Goal: Communication & Community: Answer question/provide support

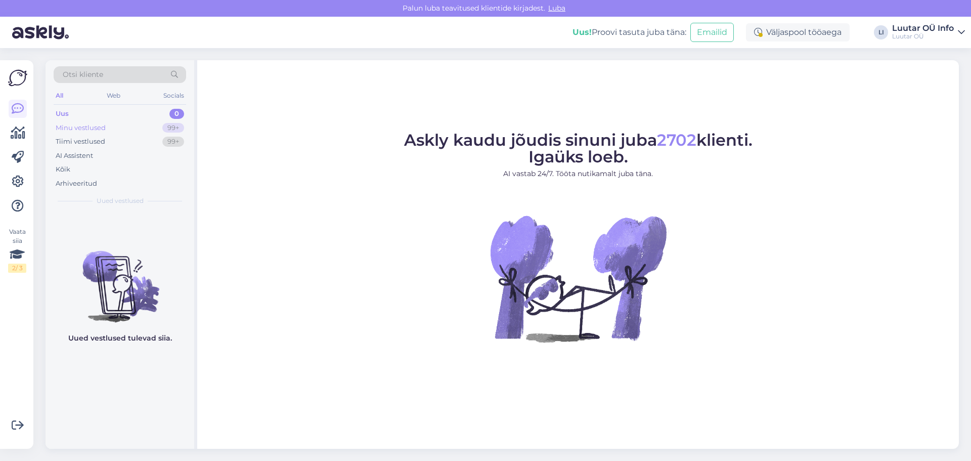
click at [105, 132] on div "Minu vestlused" at bounding box center [81, 128] width 50 height 10
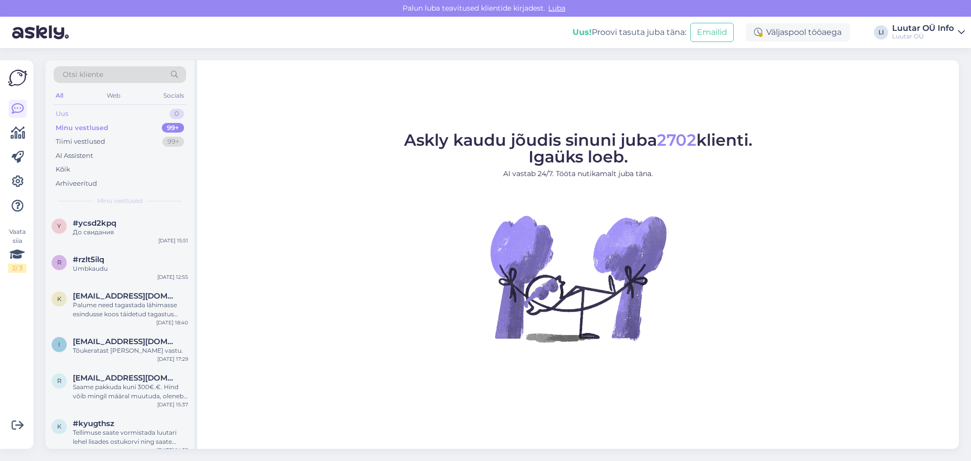
click at [104, 118] on div "Uus 0" at bounding box center [120, 114] width 133 height 14
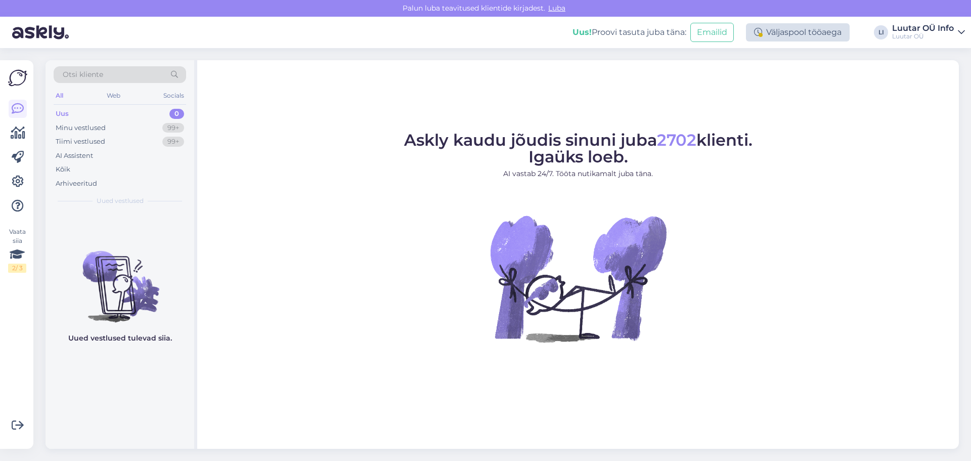
click at [797, 31] on div "Väljaspool tööaega" at bounding box center [798, 32] width 104 height 18
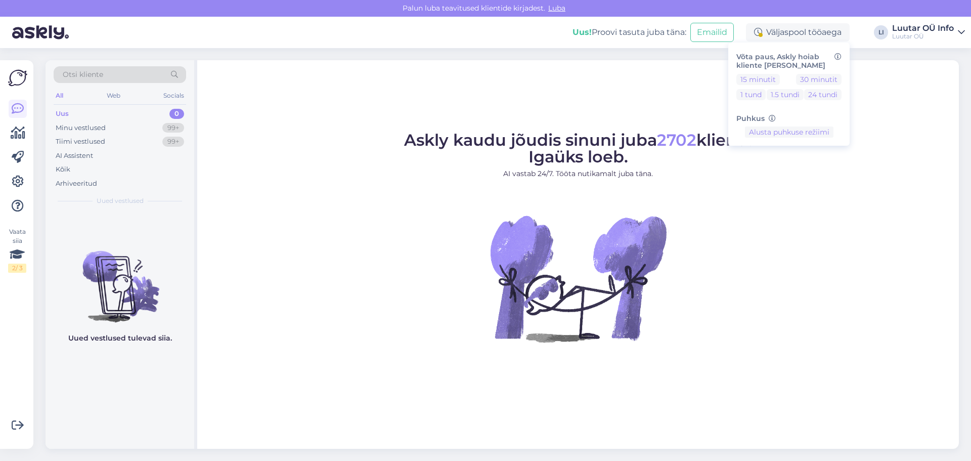
click at [873, 77] on div "Askly kaudu jõudis sinuni juba 2702 klienti. Igaüks loeb. AI vastab 24/7. Tööta…" at bounding box center [578, 254] width 762 height 389
click at [921, 39] on div "Luutar OÜ" at bounding box center [923, 36] width 62 height 8
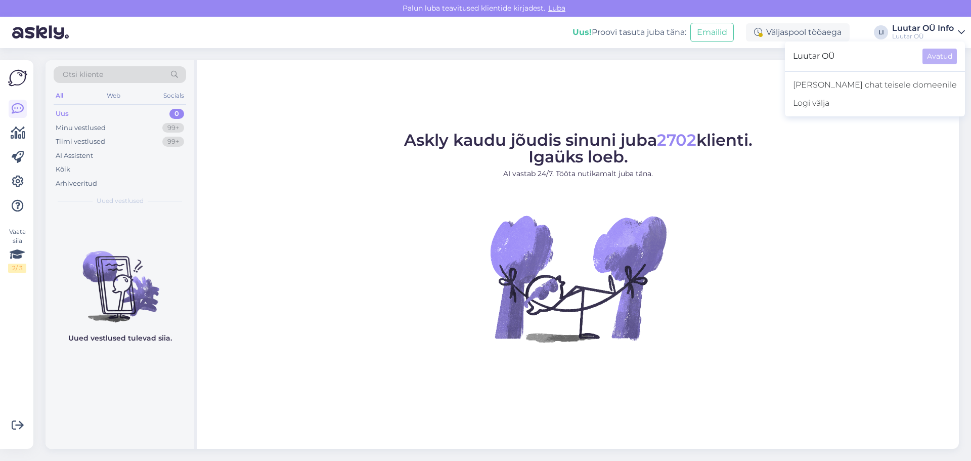
click at [793, 120] on div "Askly kaudu jõudis sinuni juba 2702 klienti. Igaüks loeb. AI vastab 24/7. Tööta…" at bounding box center [578, 254] width 762 height 389
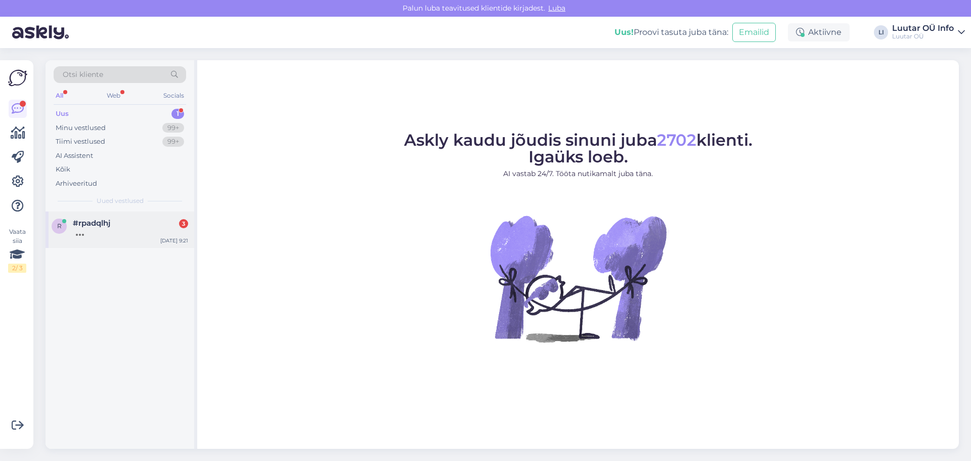
click at [116, 225] on div "#rpadqlhj 3" at bounding box center [130, 223] width 115 height 9
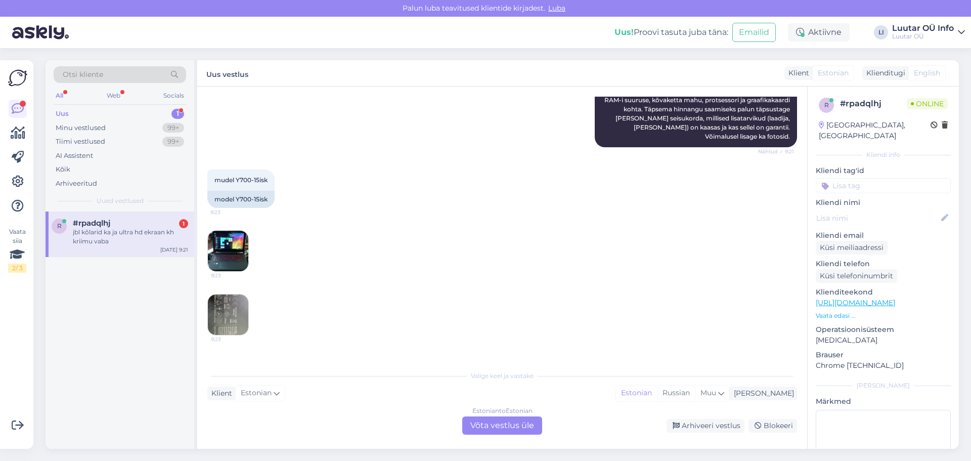
scroll to position [608, 0]
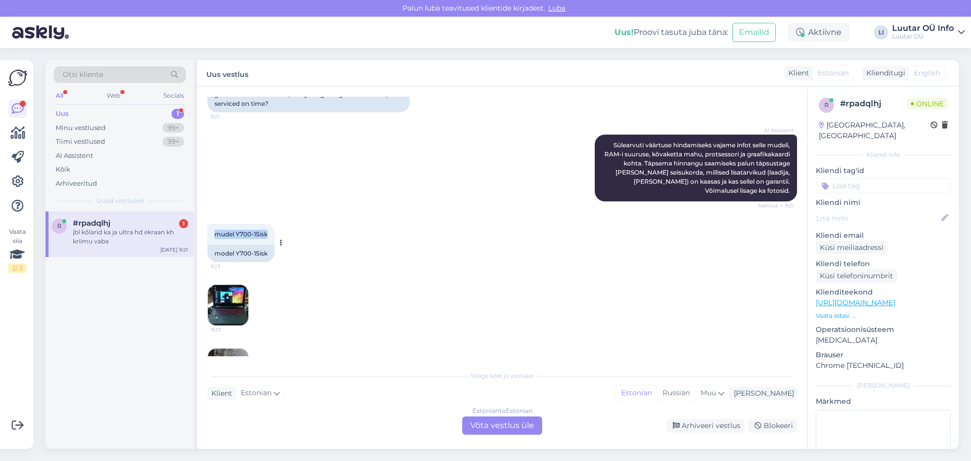
drag, startPoint x: 215, startPoint y: 216, endPoint x: 269, endPoint y: 217, distance: 54.1
click at [269, 224] on div "mudel Y700-15isk 9:23" at bounding box center [240, 234] width 67 height 21
copy span "mudel Y700-15isk"
click at [223, 285] on img at bounding box center [228, 305] width 40 height 40
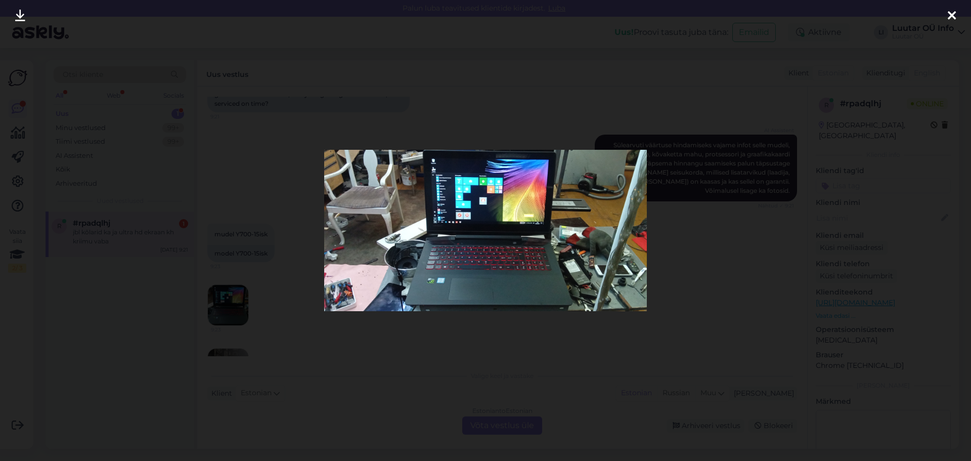
click at [314, 204] on div at bounding box center [485, 230] width 971 height 461
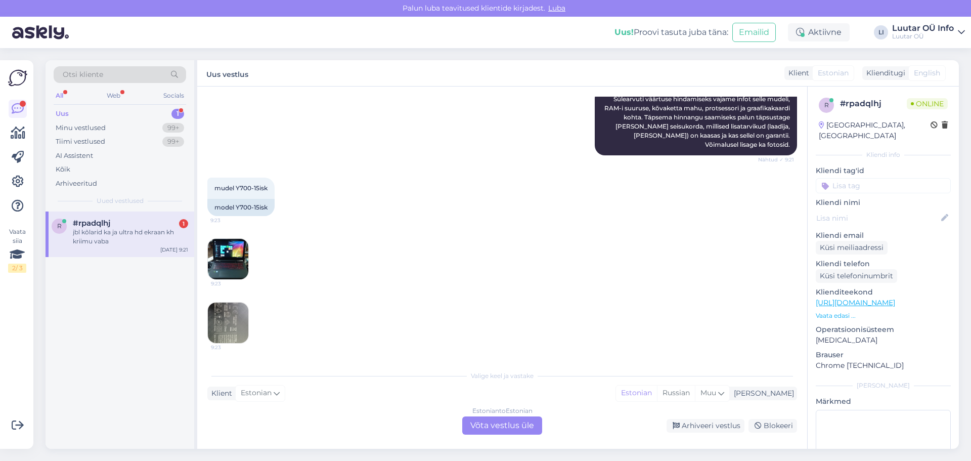
scroll to position [709, 0]
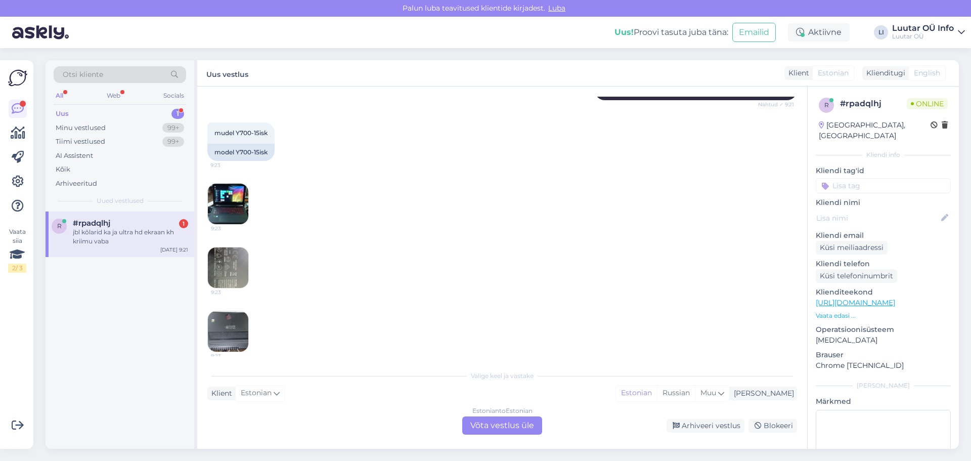
click at [238, 247] on img at bounding box center [228, 267] width 40 height 40
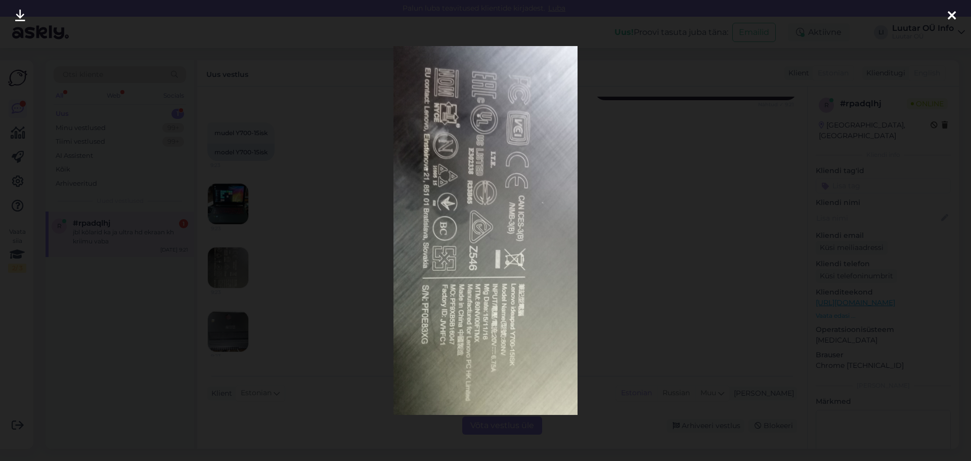
click at [329, 236] on div at bounding box center [485, 230] width 971 height 461
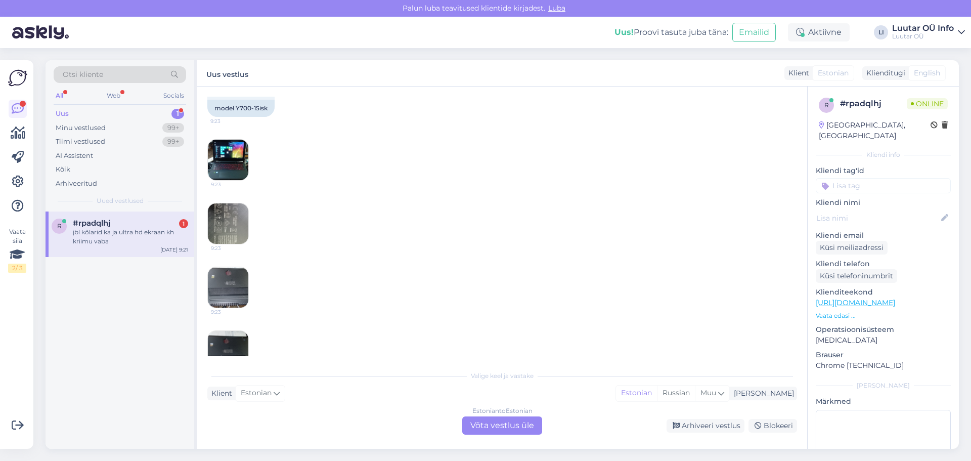
scroll to position [810, 0]
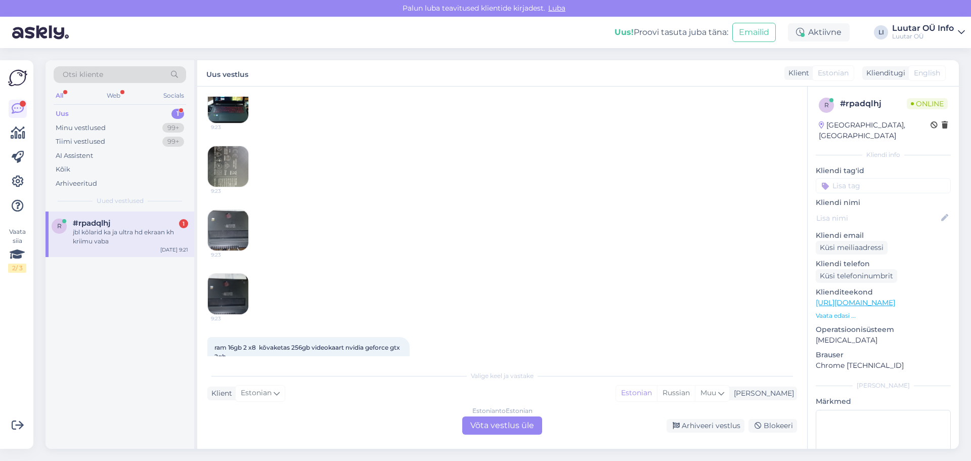
click at [238, 211] on img at bounding box center [228, 230] width 40 height 40
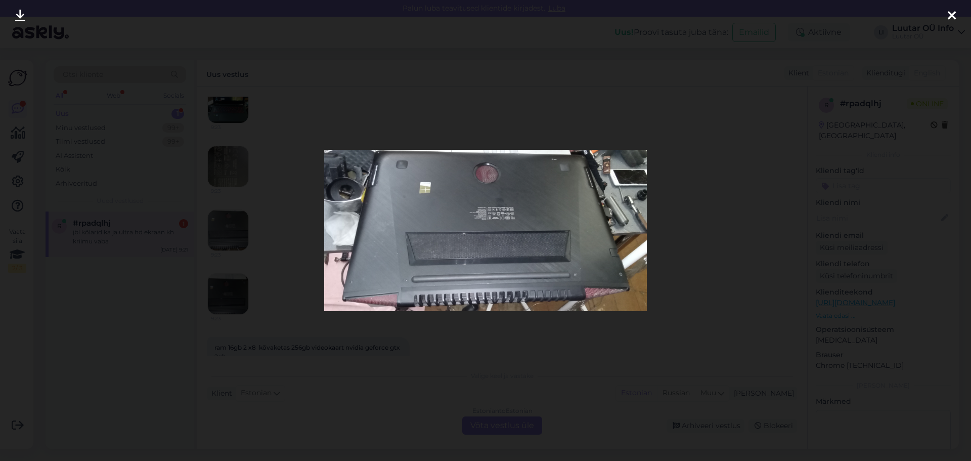
click at [294, 200] on div at bounding box center [485, 230] width 971 height 461
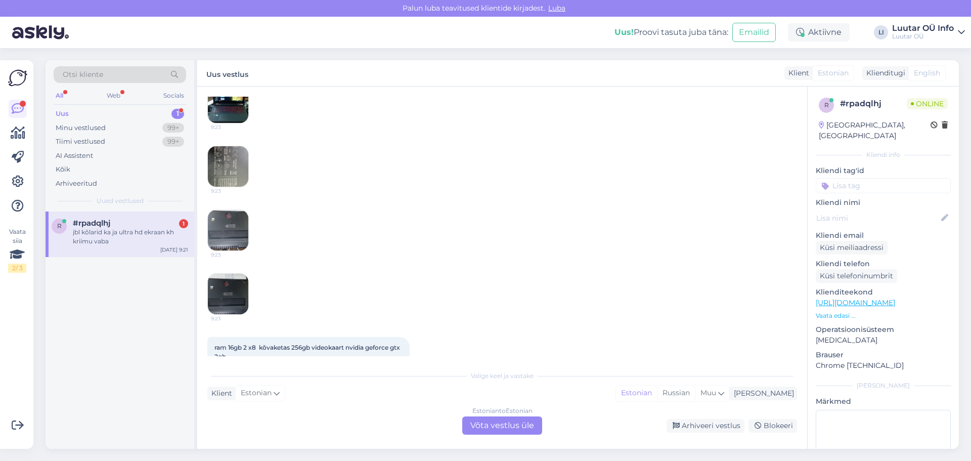
click at [234, 275] on img at bounding box center [228, 294] width 40 height 40
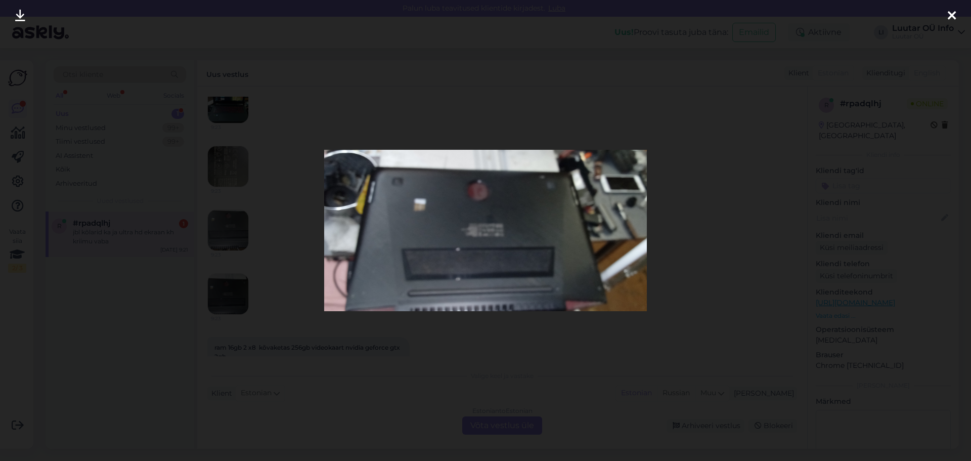
click at [701, 241] on div at bounding box center [485, 230] width 971 height 461
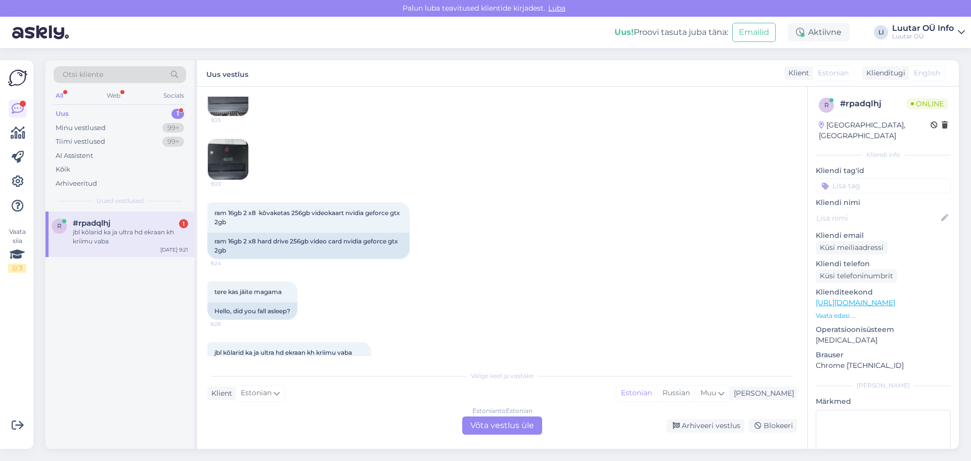
scroll to position [962, 0]
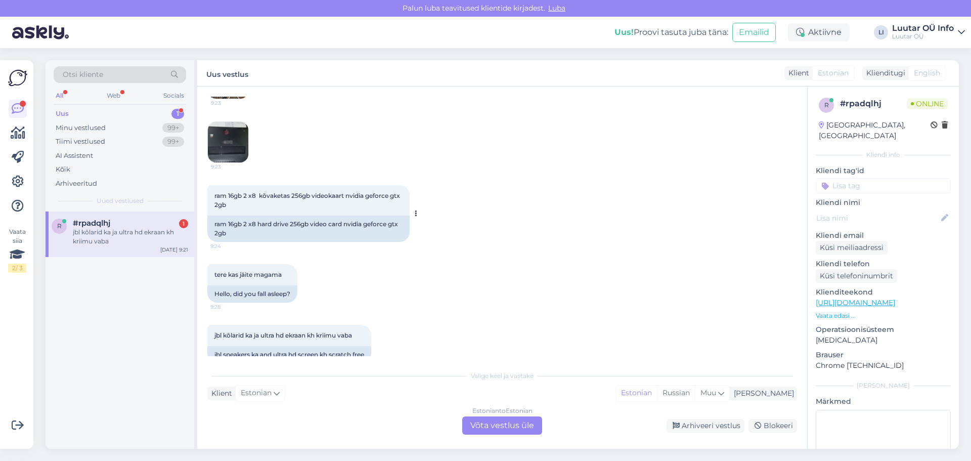
click at [233, 242] on span "9:24" at bounding box center [229, 246] width 38 height 8
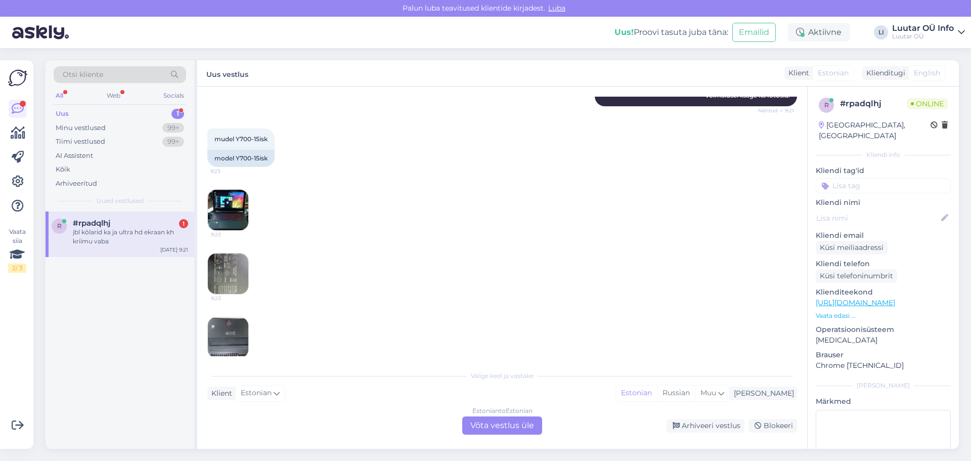
scroll to position [608, 0]
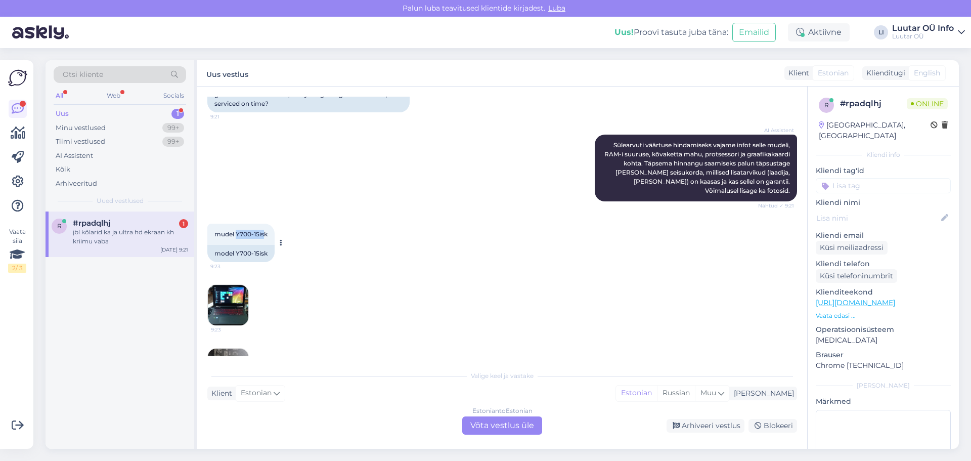
drag, startPoint x: 266, startPoint y: 217, endPoint x: 237, endPoint y: 214, distance: 29.6
click at [237, 230] on span "mudel Y700-15isk" at bounding box center [241, 234] width 53 height 8
drag, startPoint x: 236, startPoint y: 215, endPoint x: 268, endPoint y: 217, distance: 32.4
click at [268, 230] on span "mudel Y700-15isk" at bounding box center [241, 234] width 53 height 8
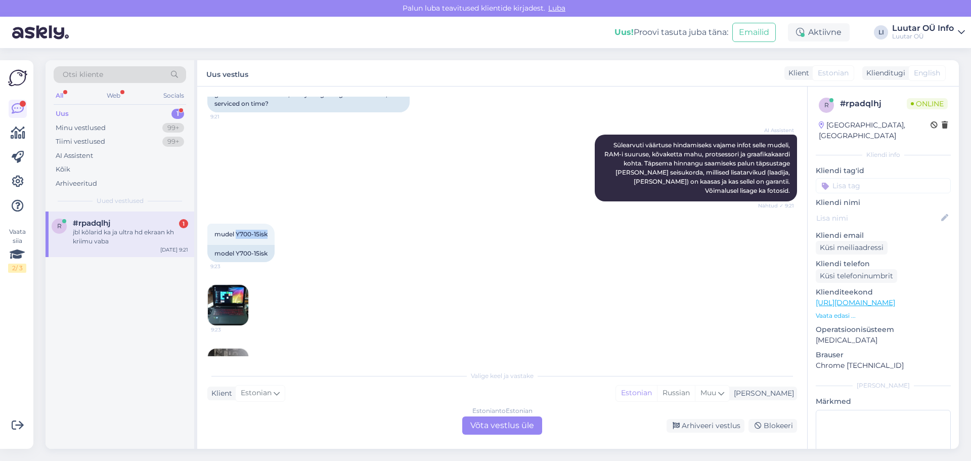
copy span "Y700-15isk"
click at [172, 308] on div "r #rpadqlhj 1 jbl kõlarid ka ja ultra hd ekraan kh kriimu vaba [DATE] 9:21" at bounding box center [120, 329] width 149 height 237
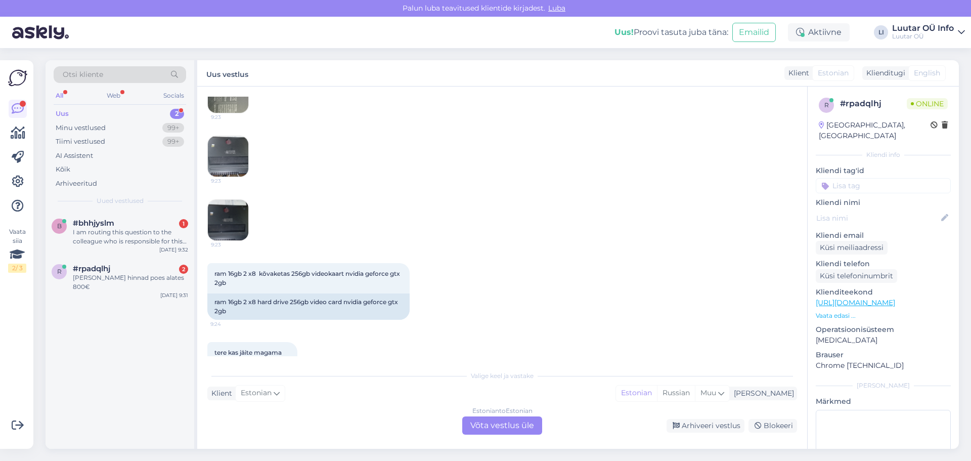
scroll to position [1147, 0]
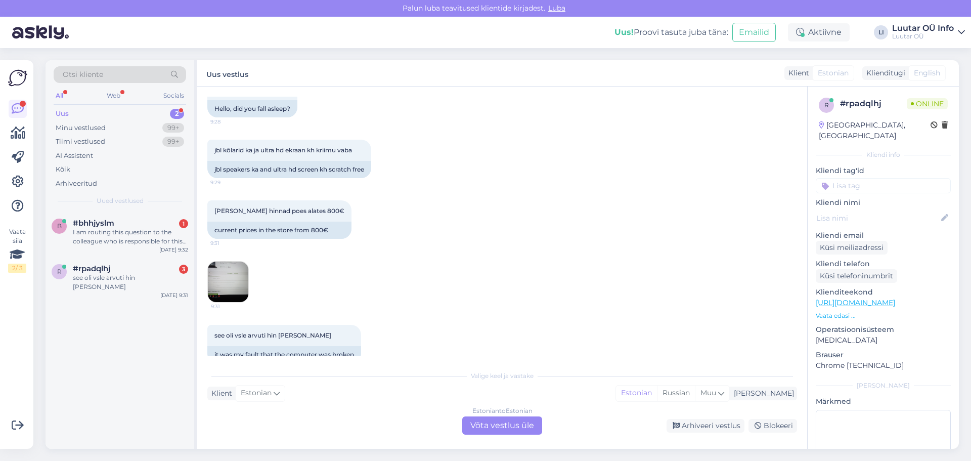
click at [492, 430] on div "Estonian to Estonian Võta vestlus üle" at bounding box center [502, 425] width 80 height 18
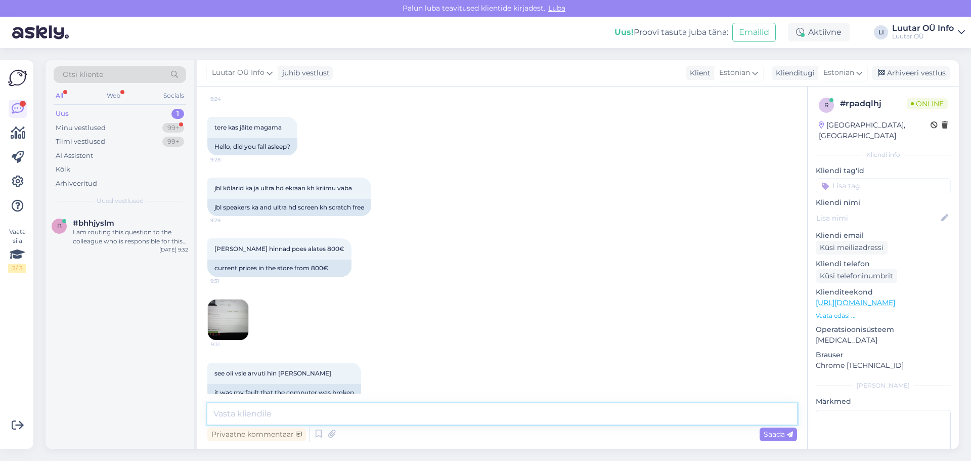
click at [456, 416] on textarea at bounding box center [502, 413] width 590 height 21
type textarea "Tere!"
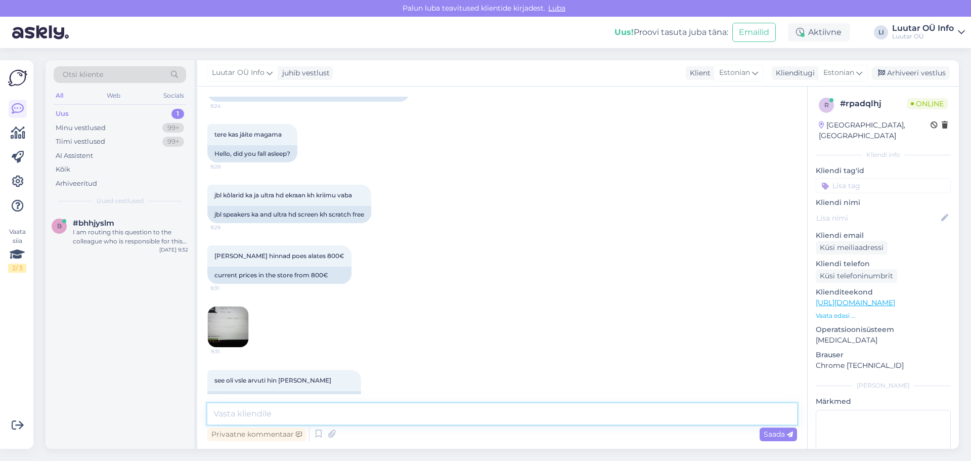
scroll to position [1153, 0]
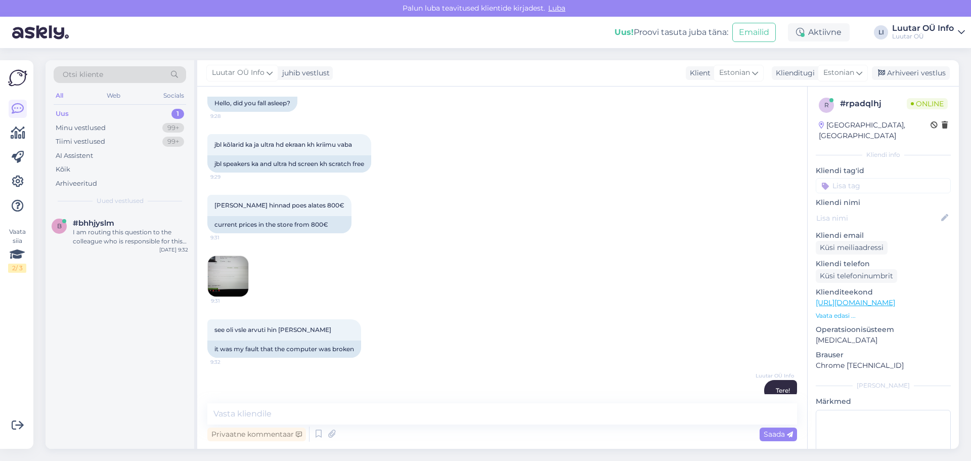
click at [238, 259] on img at bounding box center [228, 276] width 40 height 40
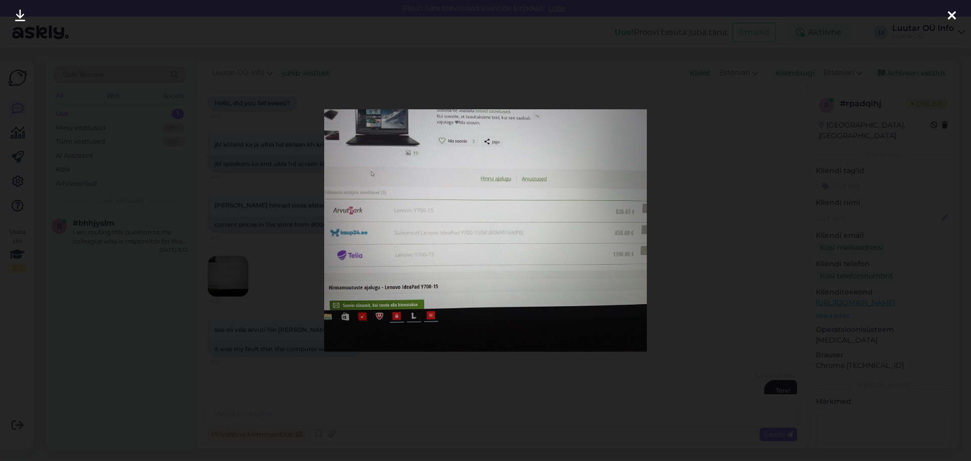
click at [708, 238] on div at bounding box center [485, 230] width 971 height 461
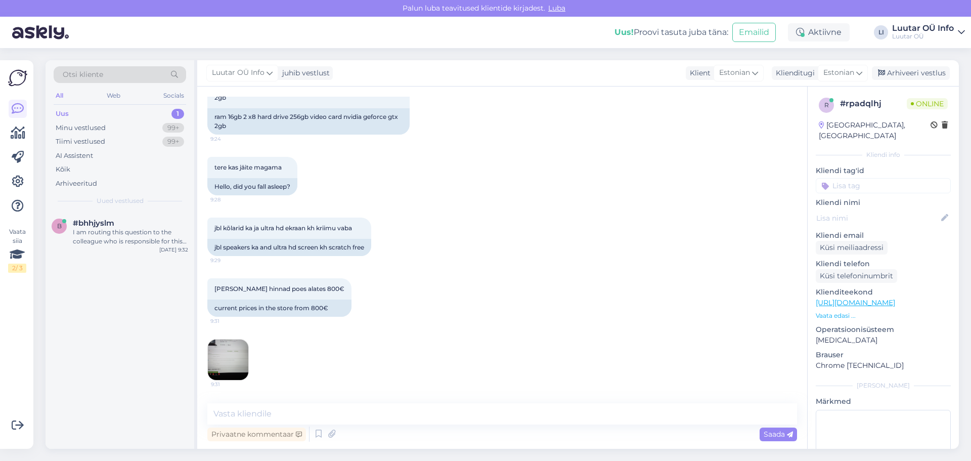
scroll to position [1051, 0]
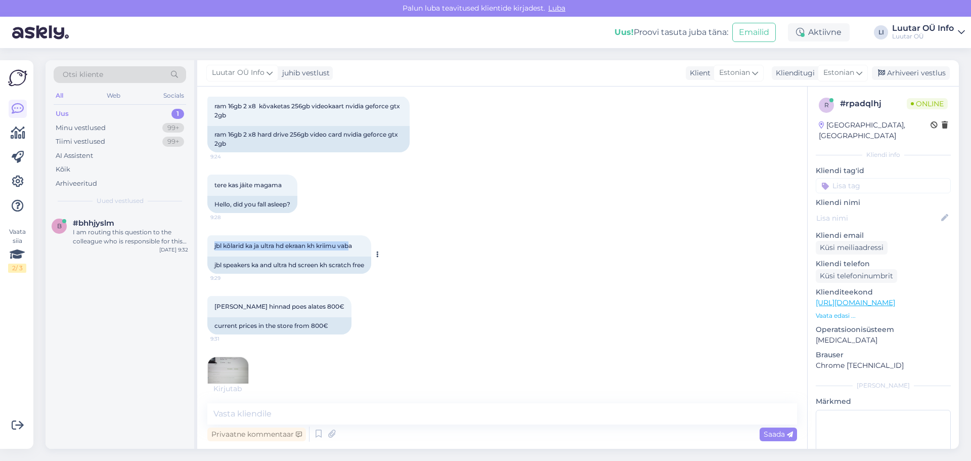
drag, startPoint x: 215, startPoint y: 228, endPoint x: 354, endPoint y: 222, distance: 139.3
click at [354, 235] on div "jbl kõlarid ka ja ultra hd ekraan kh kriimu vaba 9:29" at bounding box center [289, 245] width 164 height 21
click at [357, 235] on div "jbl kõlarid ka ja ultra hd ekraan kh kriimu vaba 9:29" at bounding box center [289, 245] width 164 height 21
drag, startPoint x: 358, startPoint y: 227, endPoint x: 214, endPoint y: 231, distance: 144.2
click at [214, 235] on div "jbl kõlarid ka ja ultra hd ekraan kh kriimu vaba 9:29" at bounding box center [289, 245] width 164 height 21
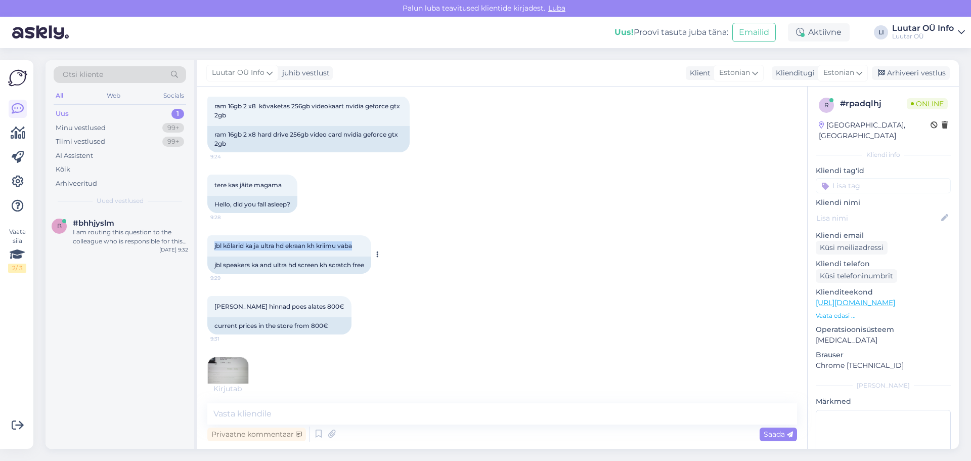
copy span "jbl kõlarid ka ja ultra hd ekraan kh kriimu vaba"
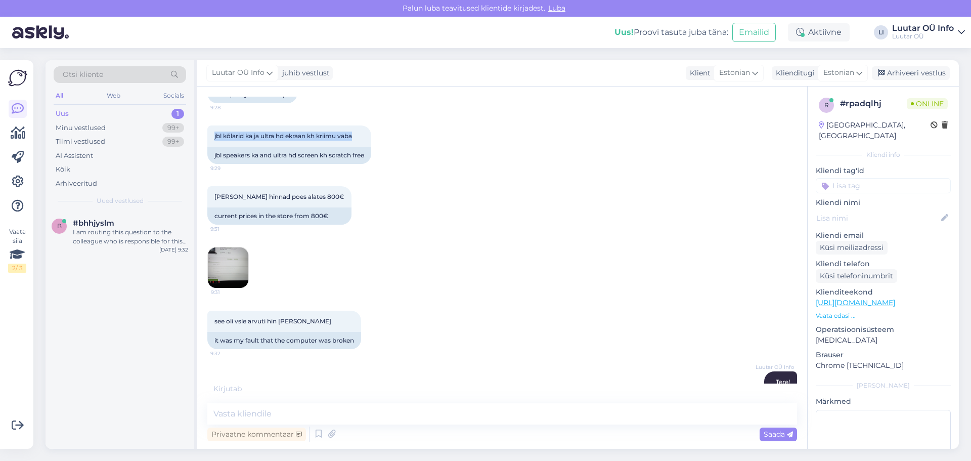
scroll to position [1163, 0]
click at [343, 415] on textarea at bounding box center [502, 413] width 590 height 21
paste textarea "jbl kõlarid ka ja ultra hd ekraan kh kriimu vaba"
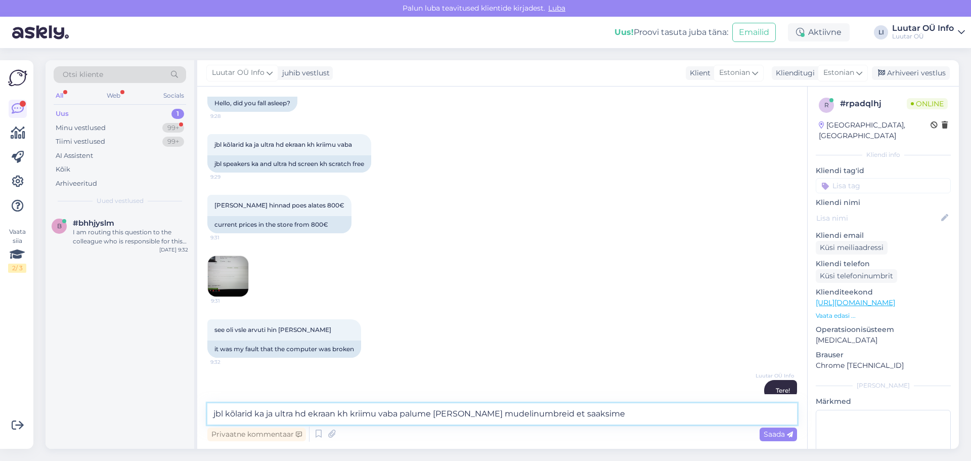
scroll to position [1260, 0]
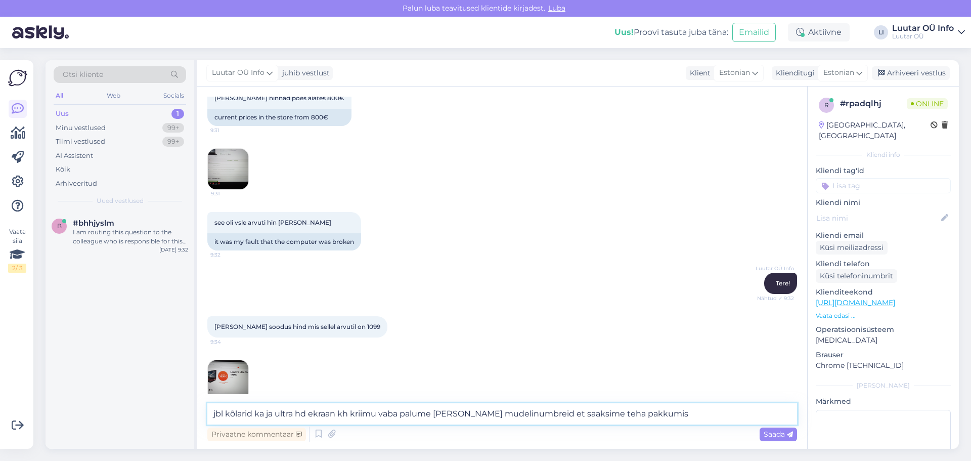
type textarea "jbl kõlarid ka ja ultra hd ekraan kh kriimu vaba palume [PERSON_NAME] mudelinum…"
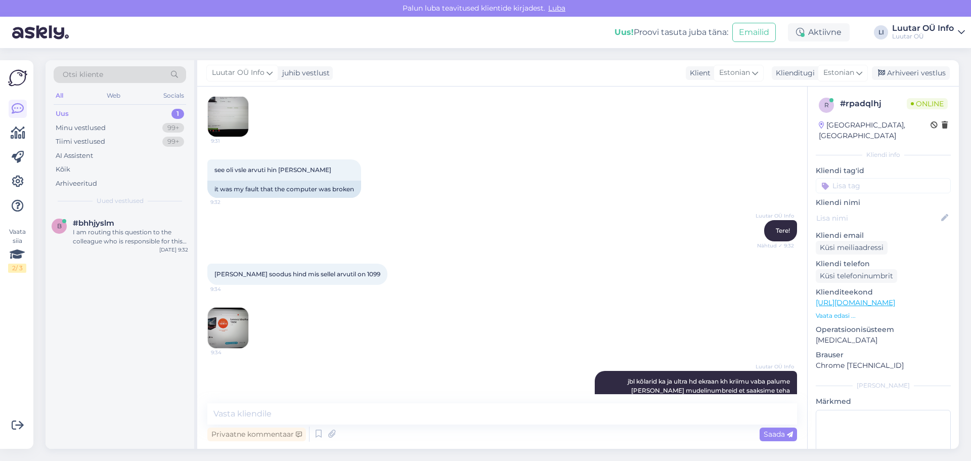
click at [229, 310] on img at bounding box center [228, 328] width 40 height 40
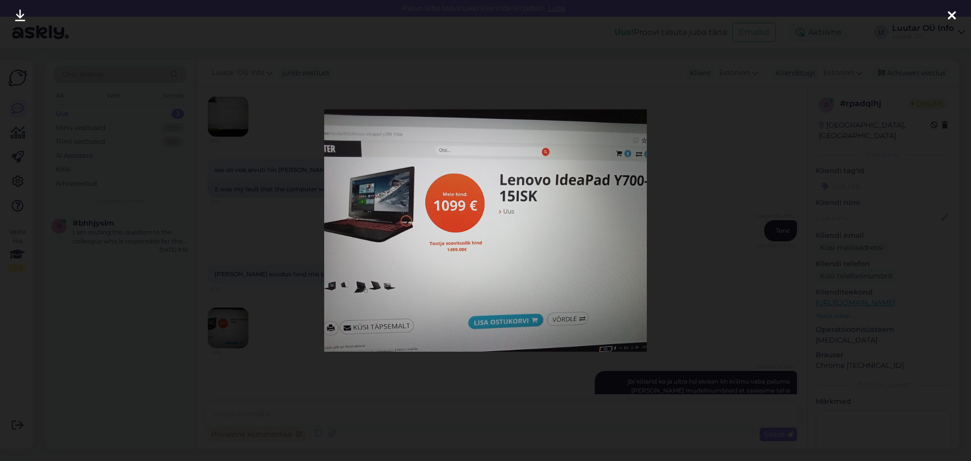
click at [716, 227] on div at bounding box center [485, 230] width 971 height 461
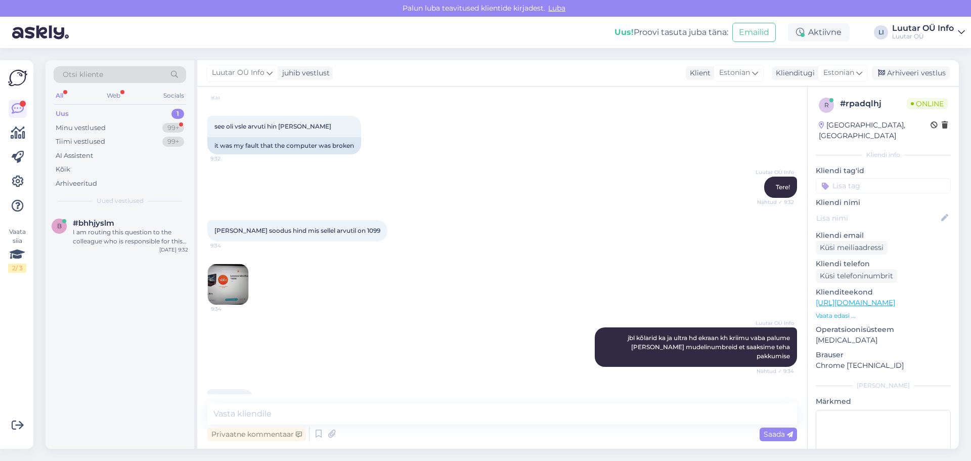
scroll to position [1399, 0]
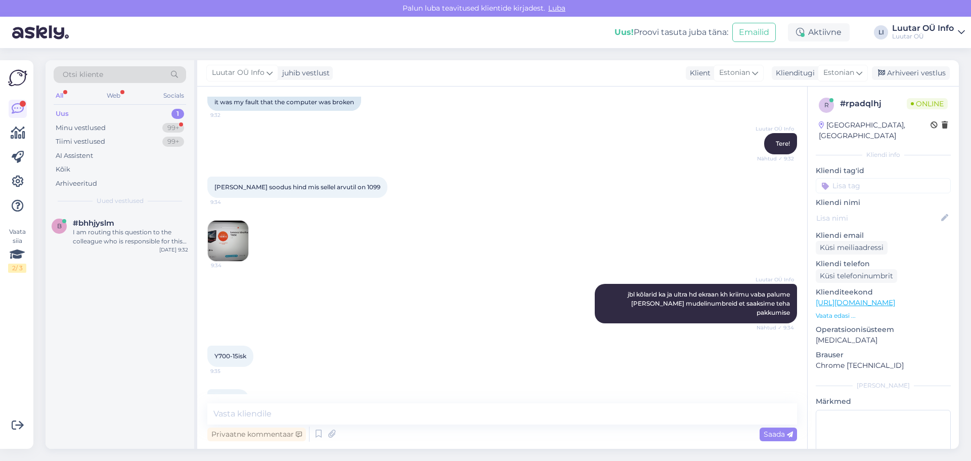
click at [143, 291] on div "b #bhhjyslm I am routing this question to the colleague who is responsible for …" at bounding box center [120, 329] width 149 height 237
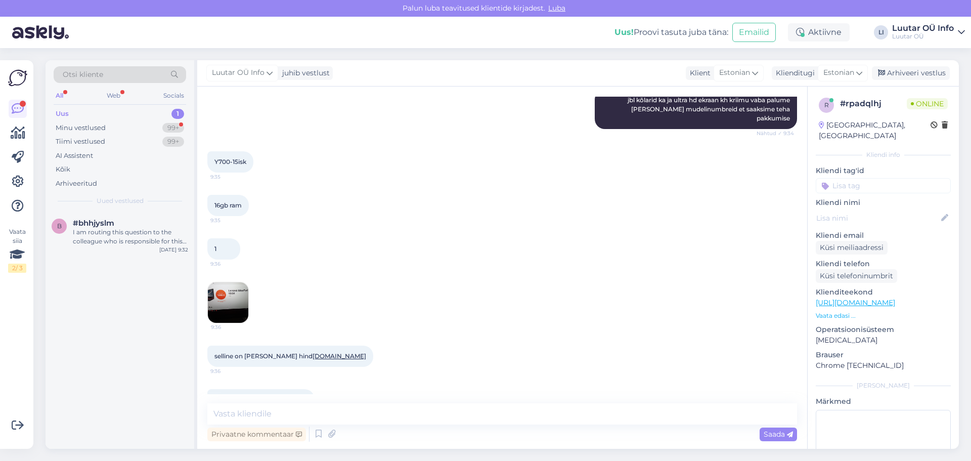
click at [385, 250] on div "1 9:36 9:36" at bounding box center [502, 280] width 590 height 107
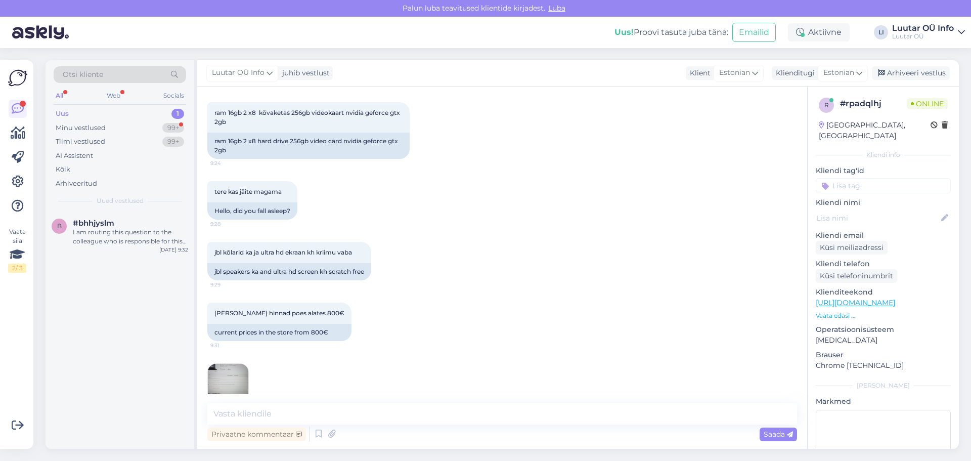
scroll to position [987, 0]
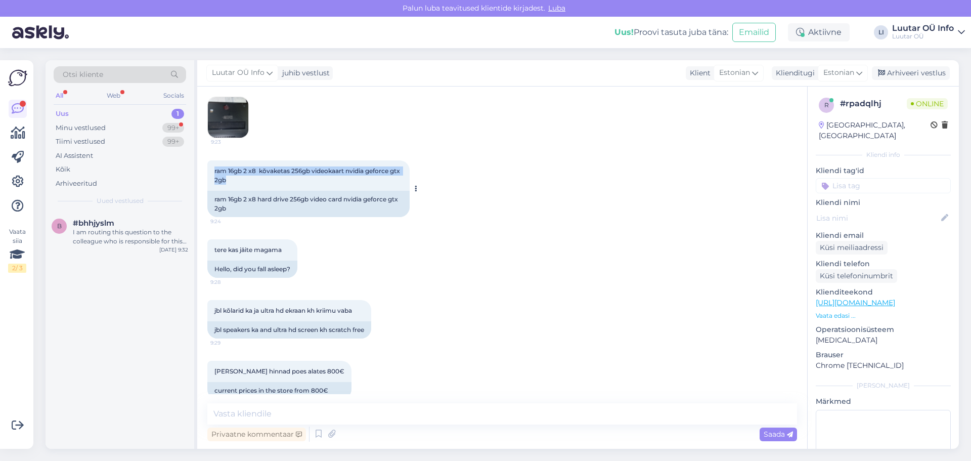
drag, startPoint x: 215, startPoint y: 150, endPoint x: 239, endPoint y: 162, distance: 26.7
click at [239, 162] on div "ram 16gb 2 x8 kõvaketas 256gb videokaart nvidia geforce gtx 2gb 9:24" at bounding box center [308, 175] width 202 height 30
copy span "ram 16gb 2 x8 kõvaketas 256gb videokaart nvidia geforce gtx 2gb"
click at [173, 329] on div "b #bhhjyslm I am routing this question to the colleague who is responsible for …" at bounding box center [120, 329] width 149 height 237
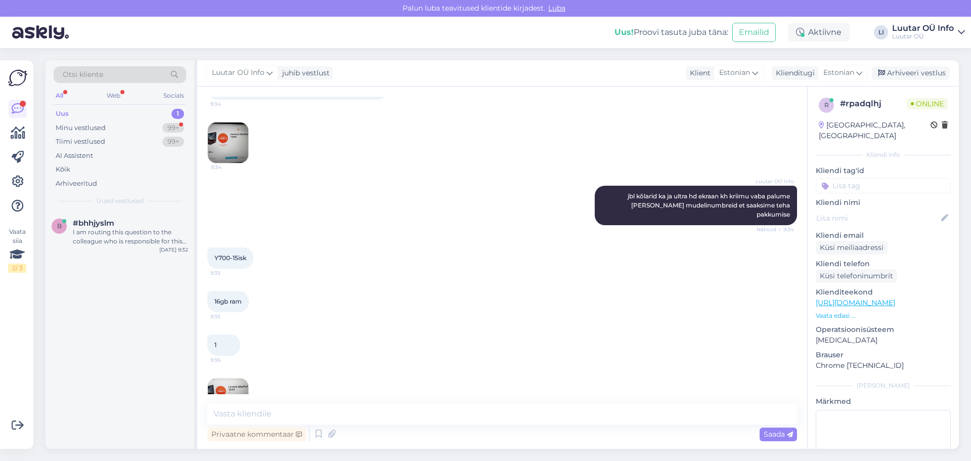
scroll to position [1594, 0]
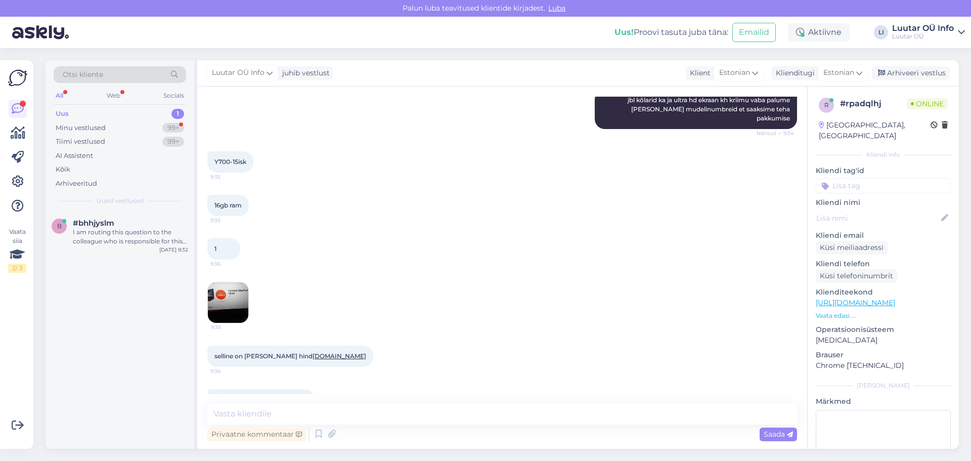
click at [230, 334] on div "selline on [PERSON_NAME] hind [DOMAIN_NAME] 9:36" at bounding box center [502, 356] width 590 height 44
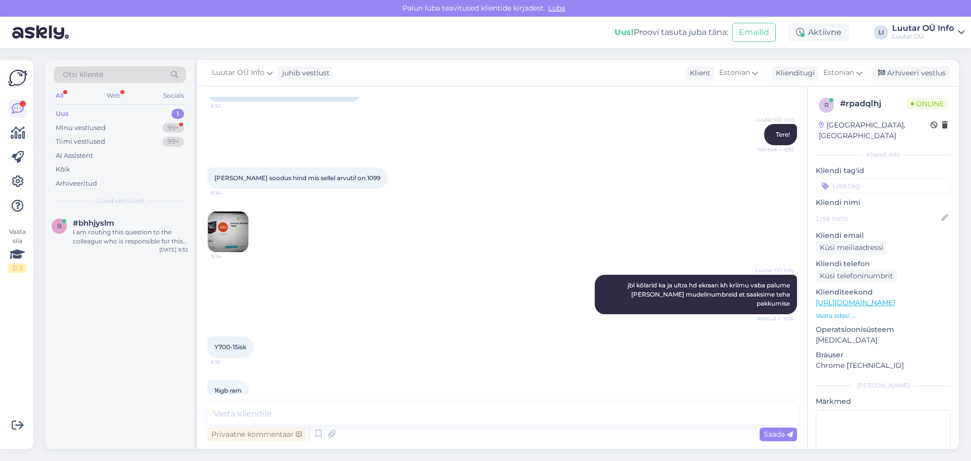
scroll to position [1391, 0]
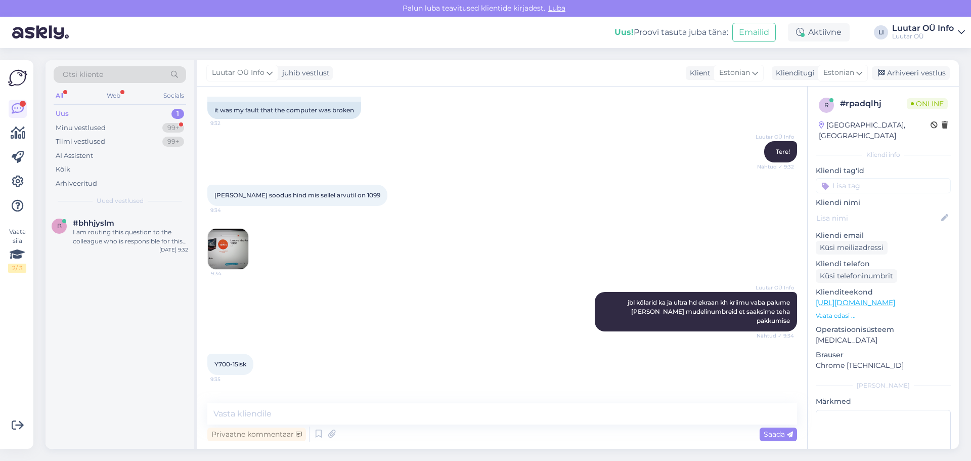
click at [233, 240] on img at bounding box center [228, 249] width 40 height 40
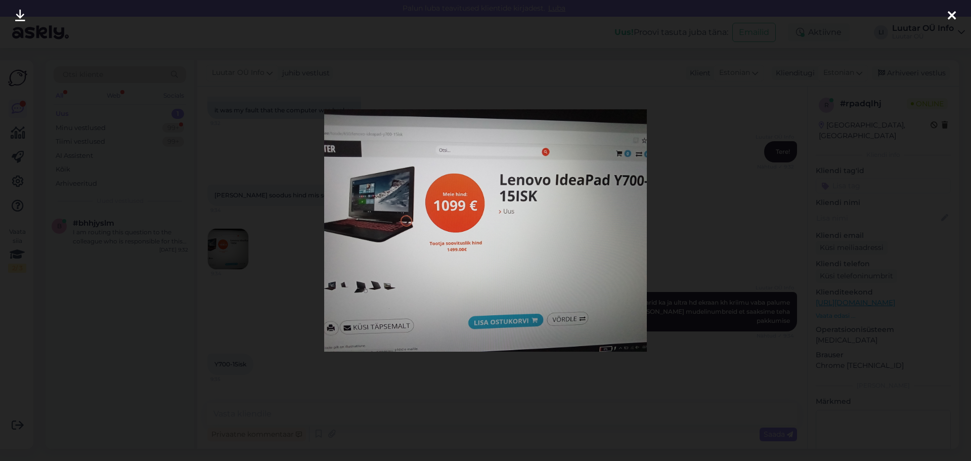
click at [733, 232] on div at bounding box center [485, 230] width 971 height 461
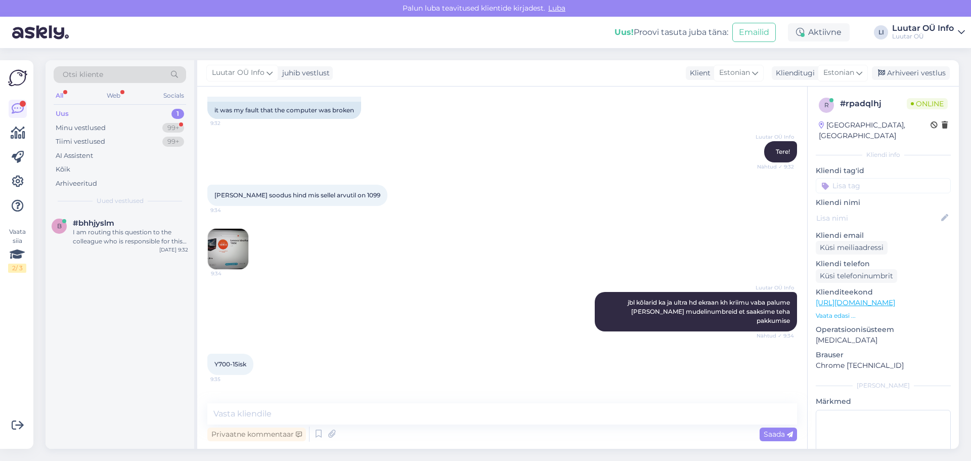
click at [418, 221] on div "[PERSON_NAME] soodus hind mis sellel arvutil on 1099 9:34 9:34" at bounding box center [502, 227] width 590 height 107
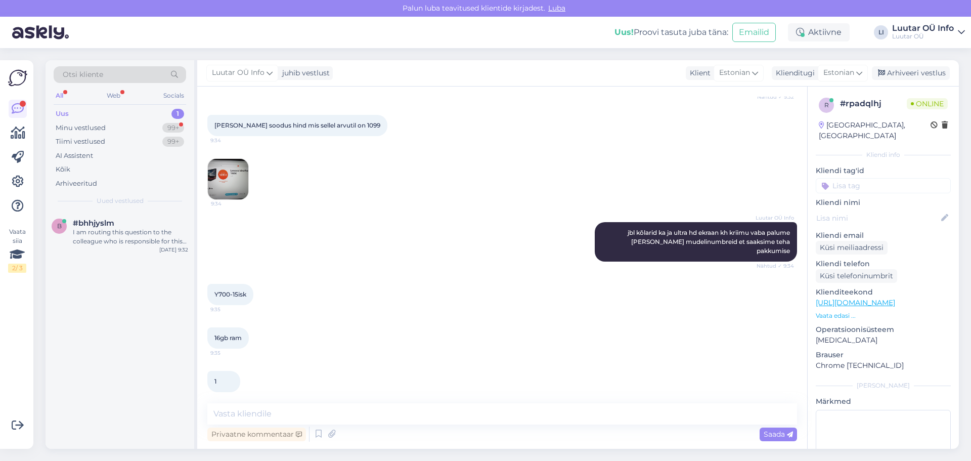
scroll to position [1594, 0]
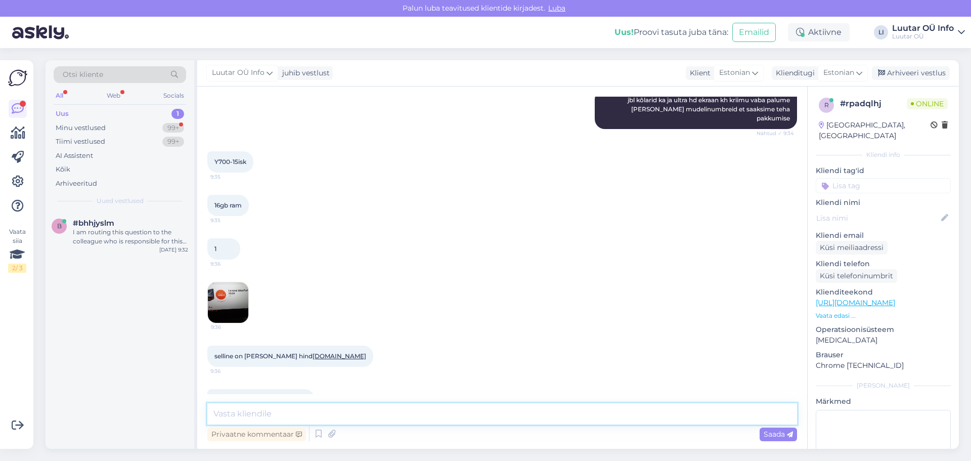
click at [336, 404] on textarea at bounding box center [502, 413] width 590 height 21
drag, startPoint x: 405, startPoint y: 308, endPoint x: 405, endPoint y: 296, distance: 11.6
click at [405, 334] on div "selline on [PERSON_NAME] hind [DOMAIN_NAME] 9:36" at bounding box center [502, 356] width 590 height 44
click at [472, 276] on div "1 9:36 9:36" at bounding box center [502, 280] width 590 height 107
click at [483, 227] on div "1 9:36 9:36" at bounding box center [502, 280] width 590 height 107
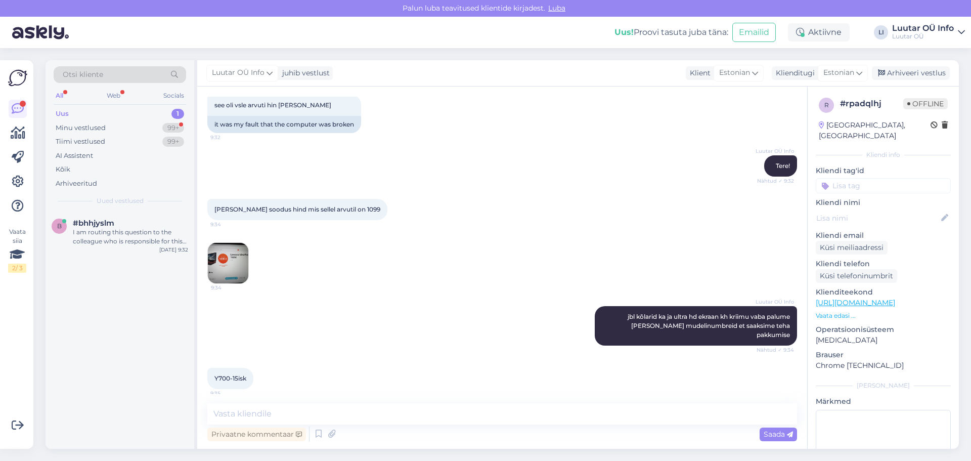
scroll to position [1290, 0]
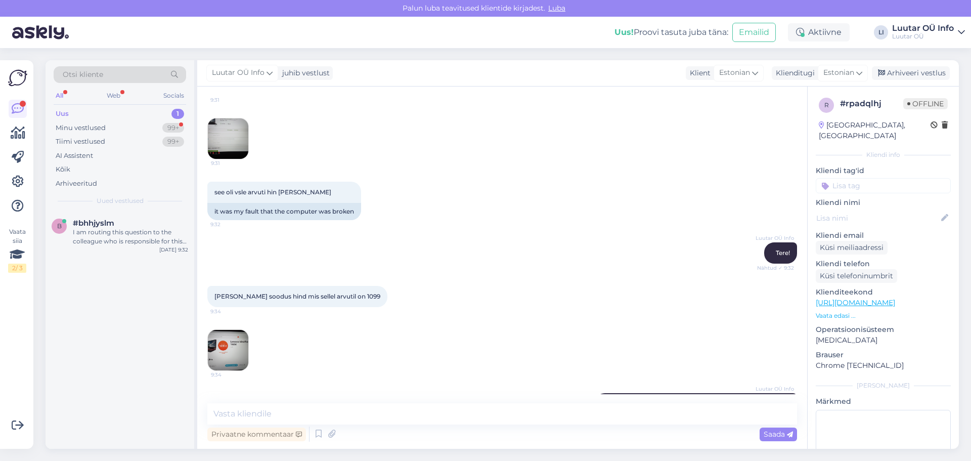
click at [237, 338] on img at bounding box center [228, 350] width 40 height 40
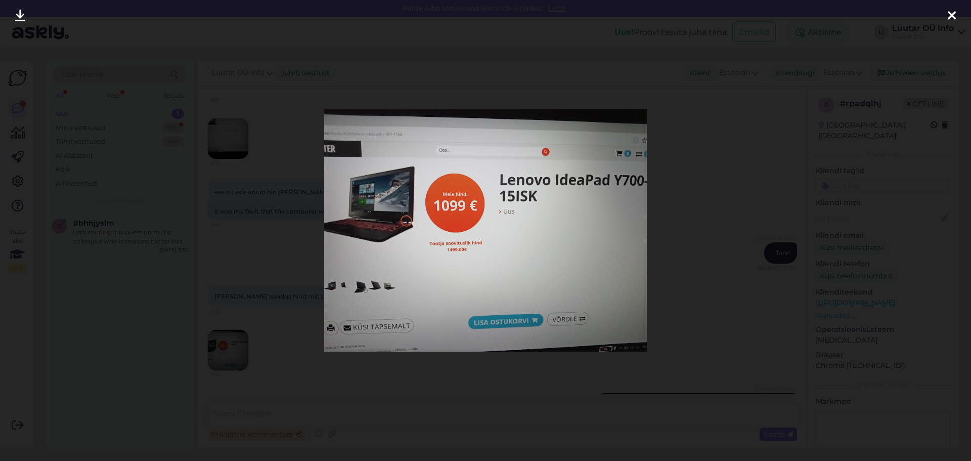
click at [672, 188] on div at bounding box center [485, 230] width 971 height 461
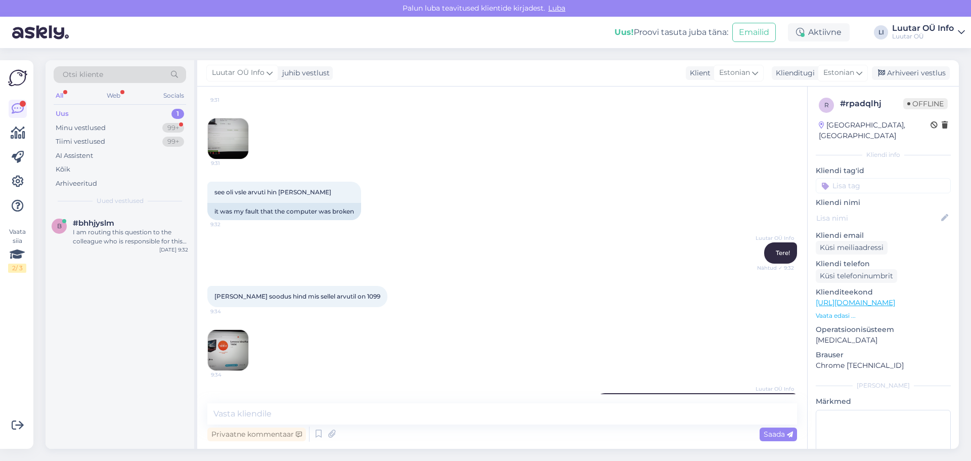
click at [224, 240] on div "Luutar OÜ Info Tere! Nähtud ✓ 9:32" at bounding box center [502, 253] width 590 height 44
click at [227, 330] on img at bounding box center [228, 350] width 40 height 40
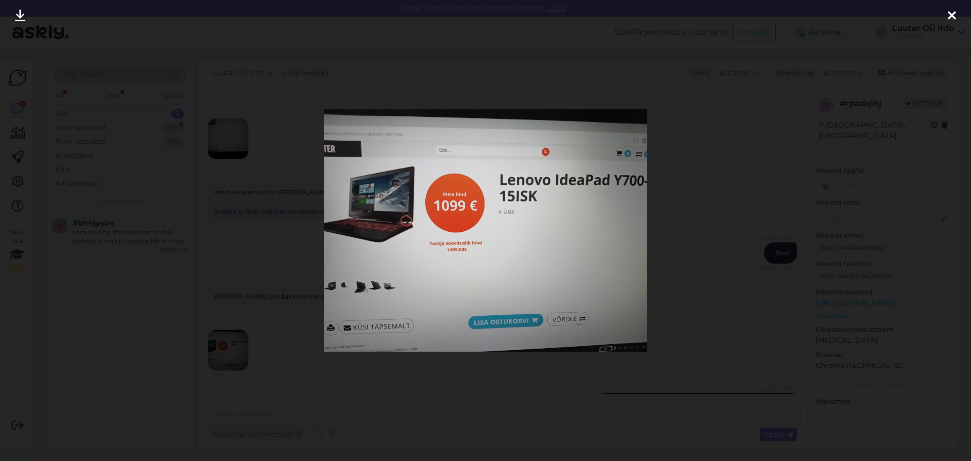
click at [686, 172] on div at bounding box center [485, 230] width 971 height 461
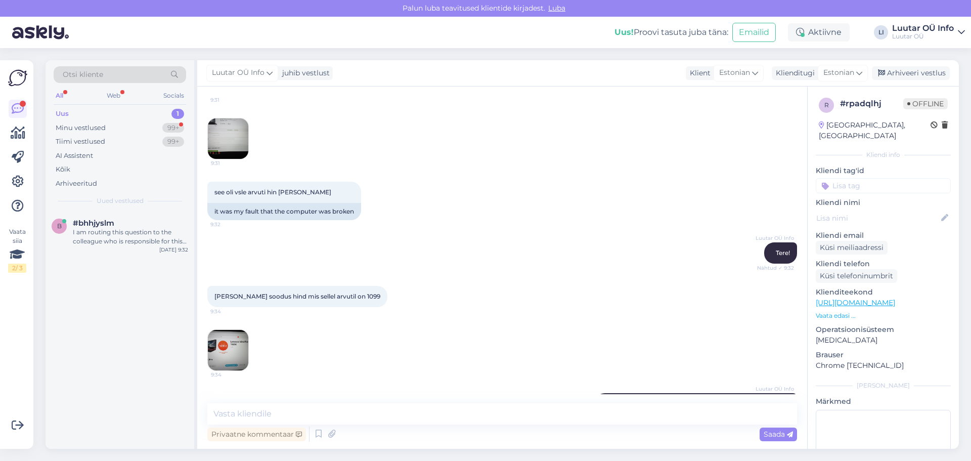
click at [230, 275] on div "[PERSON_NAME] soodus hind mis sellel arvutil on 1099 9:34 9:34" at bounding box center [502, 328] width 590 height 107
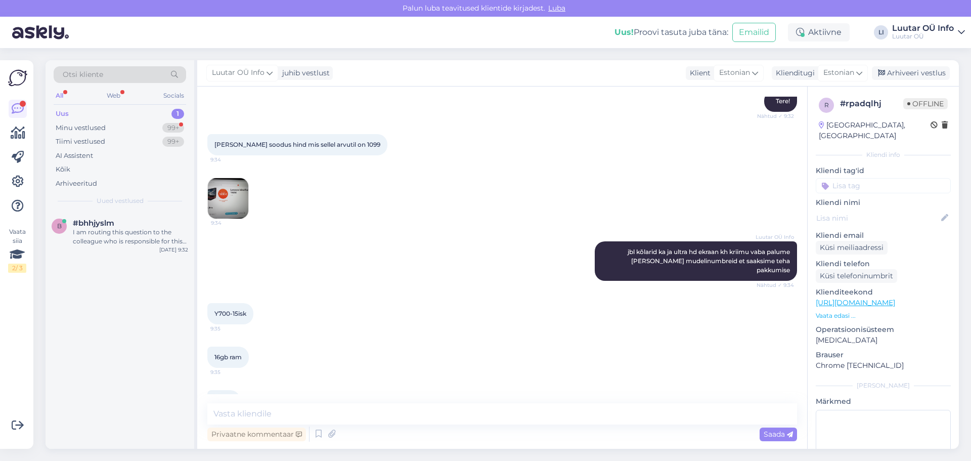
scroll to position [1594, 0]
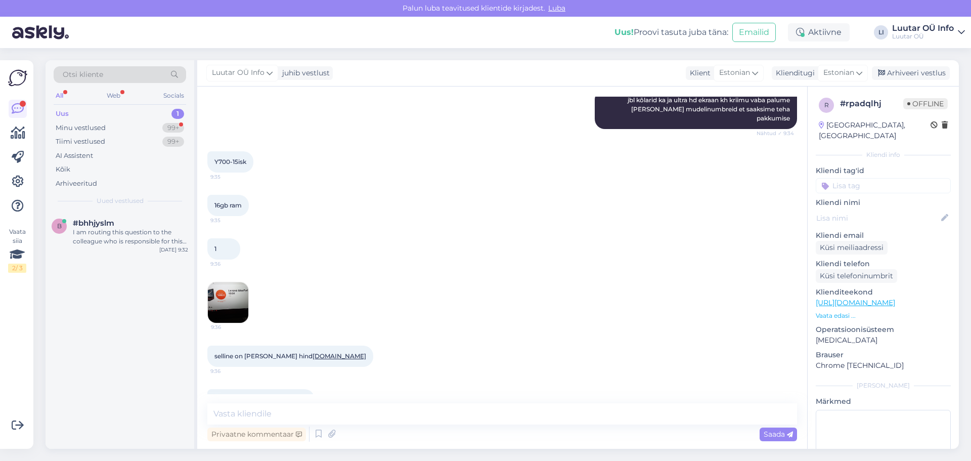
click at [183, 401] on div "b #bhhjyslm I am routing this question to the colleague who is responsible for …" at bounding box center [120, 329] width 149 height 237
click at [260, 410] on textarea at bounding box center [502, 413] width 590 height 21
type textarea "K"
click at [508, 227] on div "1 9:36 9:36" at bounding box center [502, 280] width 590 height 107
click at [157, 230] on div "I am routing this question to the colleague who is responsible for this topic. …" at bounding box center [130, 237] width 115 height 18
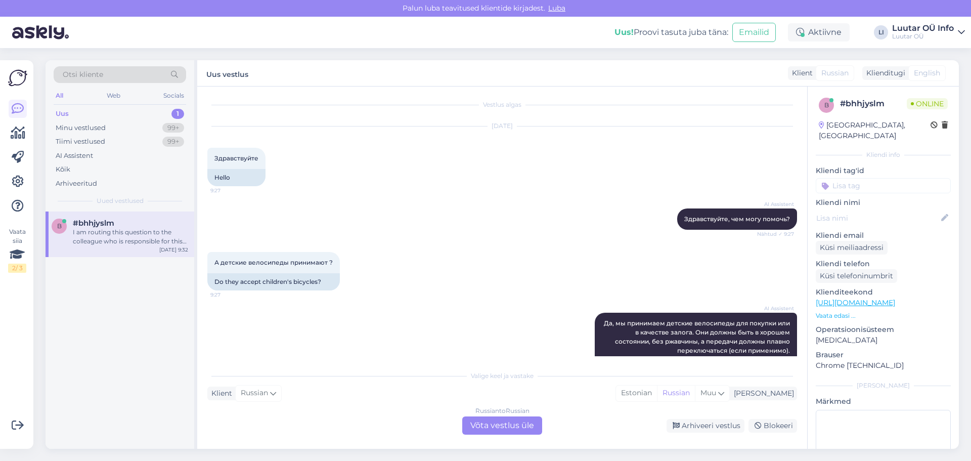
scroll to position [0, 0]
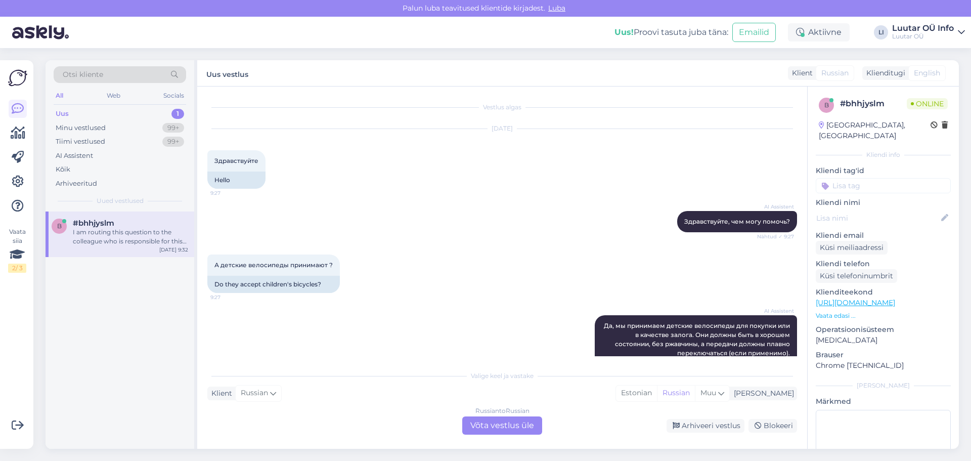
click at [137, 117] on div "Uus 1" at bounding box center [120, 114] width 133 height 14
click at [132, 133] on div "Minu vestlused 99+" at bounding box center [120, 128] width 133 height 14
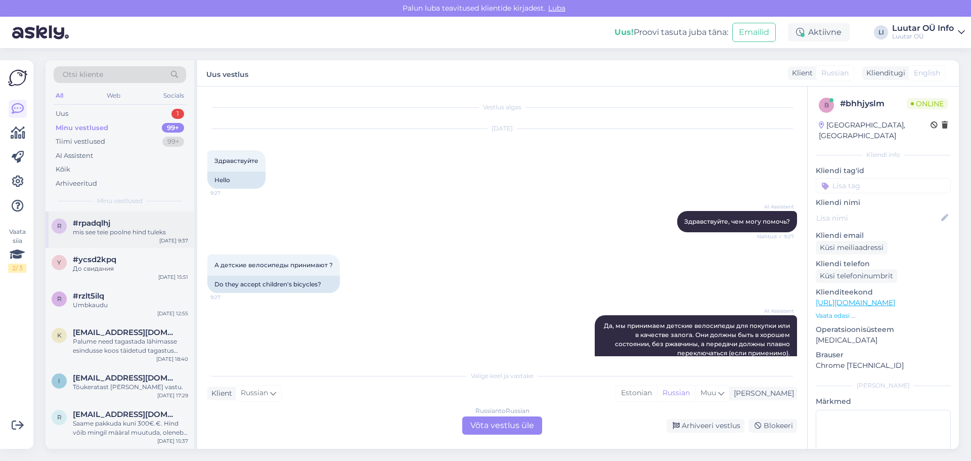
click at [111, 237] on div "r #rpadqlhj mis see teie poolne hind tuleks [DATE] 9:37" at bounding box center [120, 229] width 149 height 36
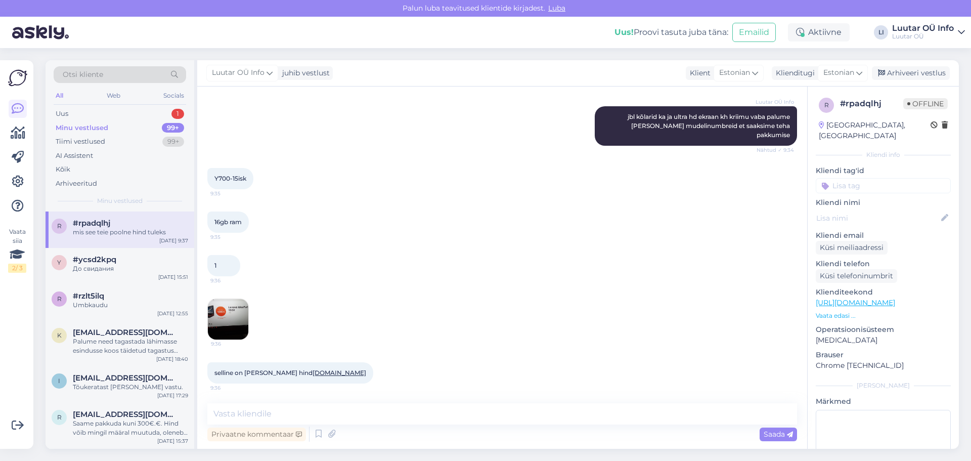
scroll to position [1594, 0]
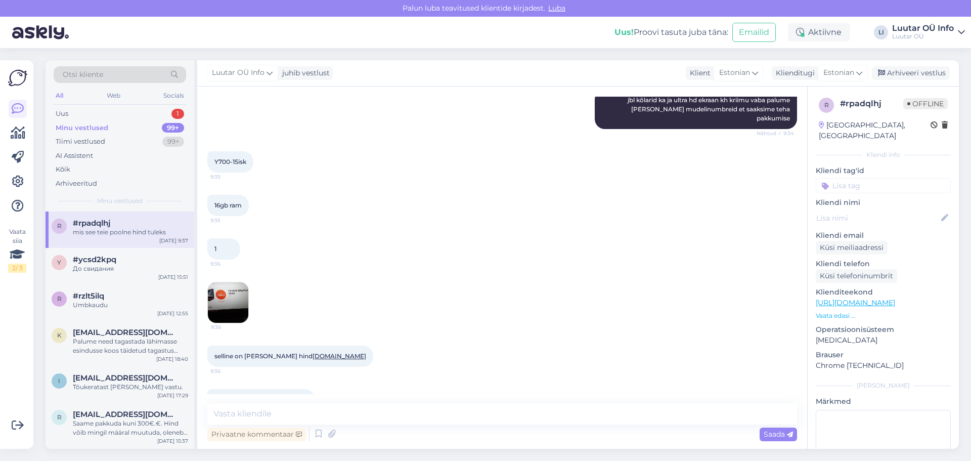
click at [506, 143] on div "Y700-15isk 9:35" at bounding box center [502, 162] width 590 height 44
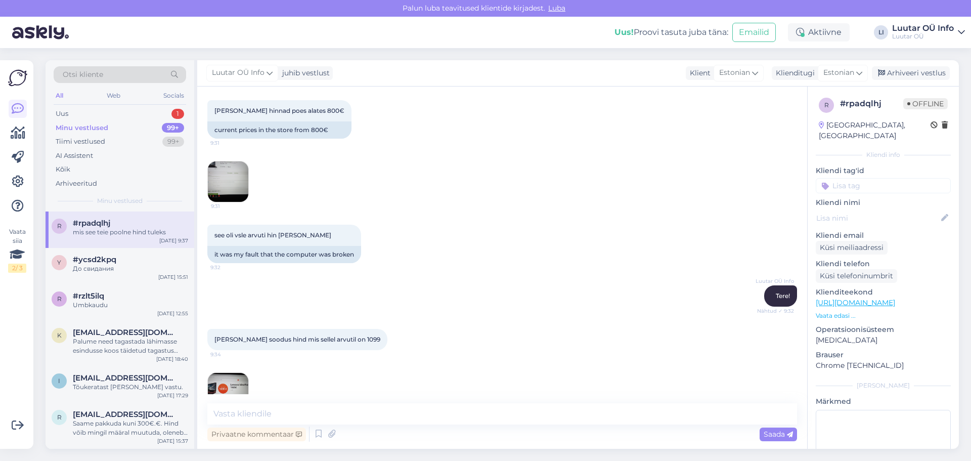
scroll to position [1240, 0]
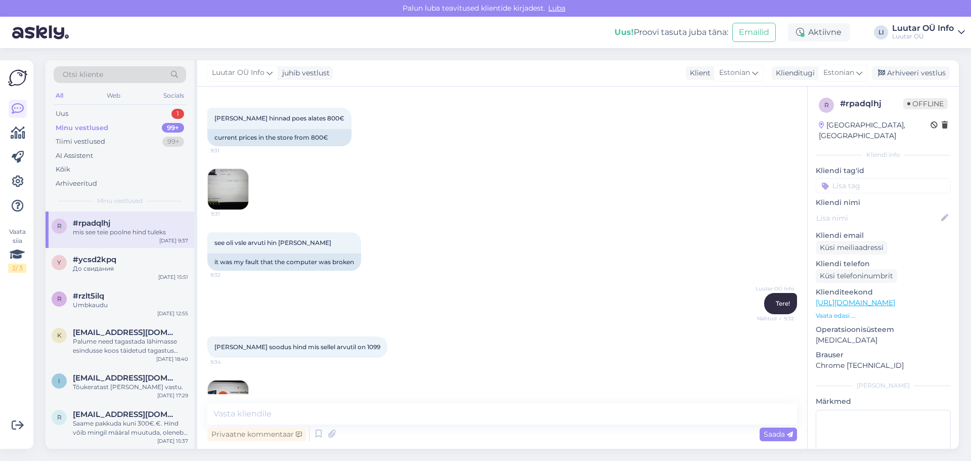
click at [239, 169] on img at bounding box center [228, 189] width 40 height 40
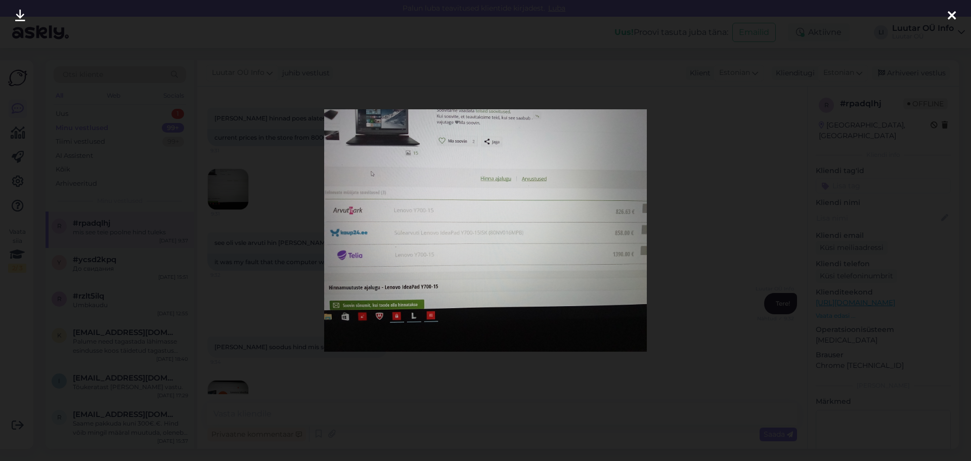
click at [694, 240] on div at bounding box center [485, 230] width 971 height 461
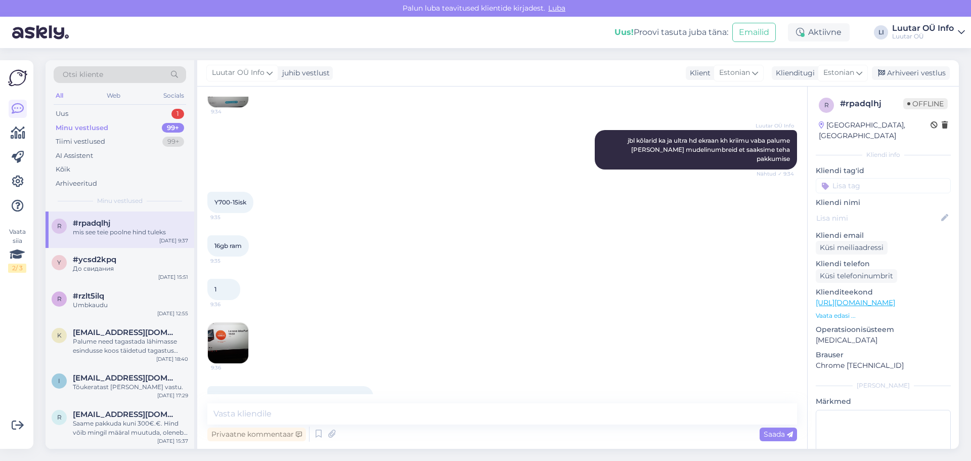
scroll to position [1594, 0]
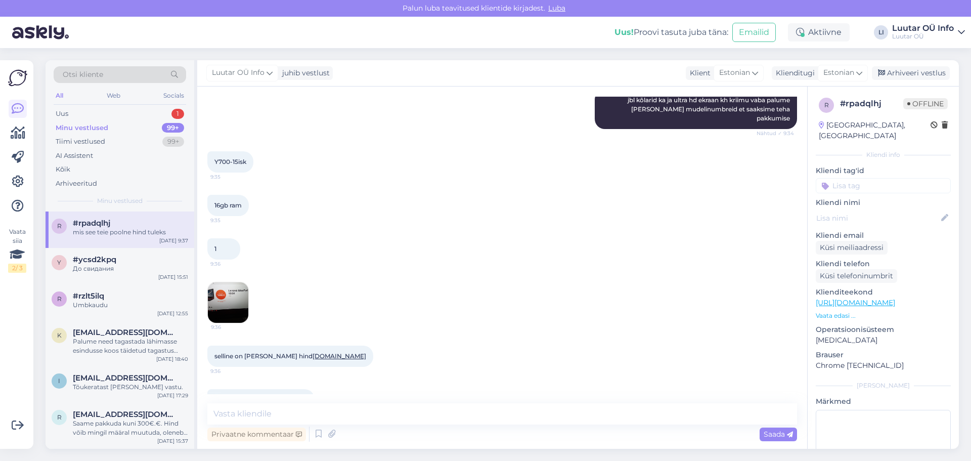
click at [588, 277] on div "1 9:36 9:36" at bounding box center [502, 280] width 590 height 107
click at [244, 227] on div "1 9:36 9:36" at bounding box center [502, 280] width 590 height 107
click at [496, 184] on div "16gb ram 9:35" at bounding box center [502, 206] width 590 height 44
click at [284, 411] on textarea at bounding box center [502, 413] width 590 height 21
click at [689, 284] on div "1 9:36 9:36" at bounding box center [502, 280] width 590 height 107
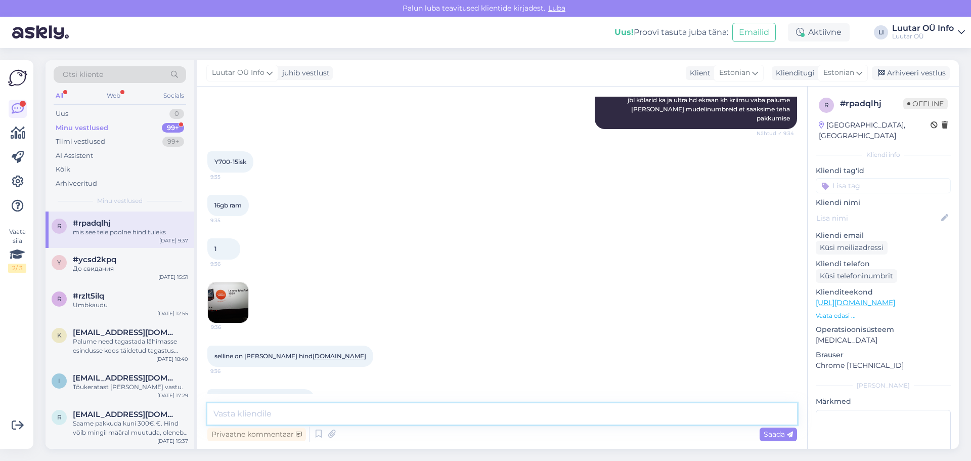
click at [558, 409] on textarea at bounding box center [502, 413] width 590 height 21
type textarea "3"
click at [377, 417] on textarea "Saame pakkuda kuni 300€" at bounding box center [502, 413] width 590 height 21
paste textarea "Lenovo IdeaPad Y700-15ISK"
drag, startPoint x: 445, startPoint y: 413, endPoint x: 323, endPoint y: 413, distance: 121.9
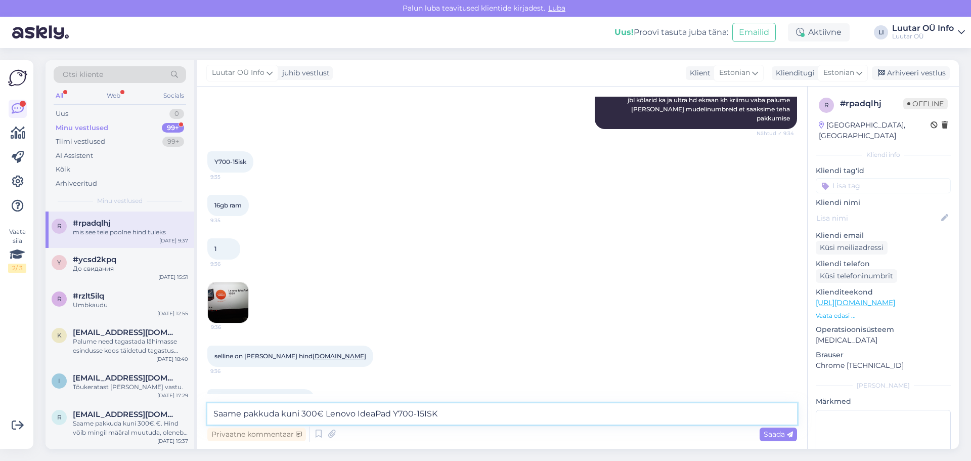
click at [323, 413] on textarea "Saame pakkuda kuni 300€ Lenovo IdeaPad Y700-15ISK" at bounding box center [502, 413] width 590 height 21
click at [330, 415] on textarea "Saame pakkuda kuni 300€" at bounding box center [502, 413] width 590 height 21
paste textarea "Lenovo IdeaPad Y700-15ISK"
type textarea "Saame pakkuda kuni 300€. Hind võib muutuda. oleneb komplektsusest,välimusest ja…"
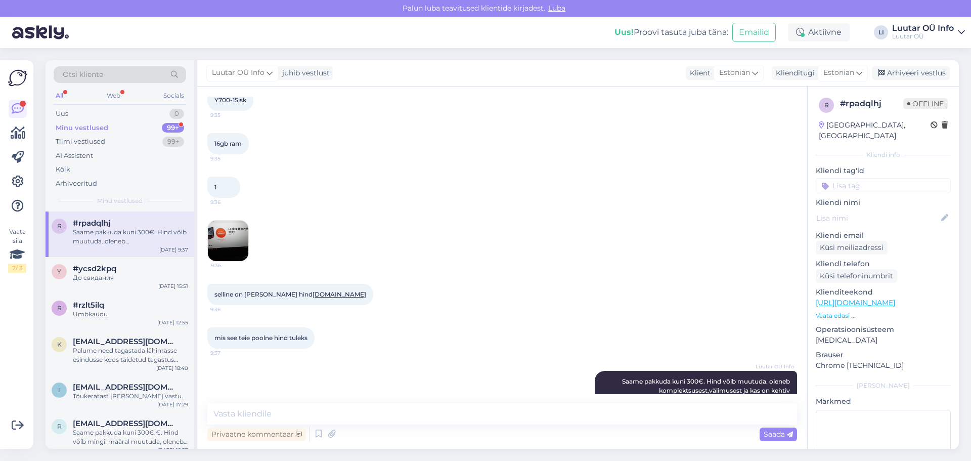
click at [113, 130] on div "Minu vestlused 99+" at bounding box center [120, 128] width 133 height 14
click at [124, 242] on div "Saame pakkuda kuni 300€. Hind võib muutuda. oleneb komplektsusest,välimusest ja…" at bounding box center [130, 237] width 115 height 18
click at [91, 276] on div "До свидания" at bounding box center [130, 277] width 115 height 9
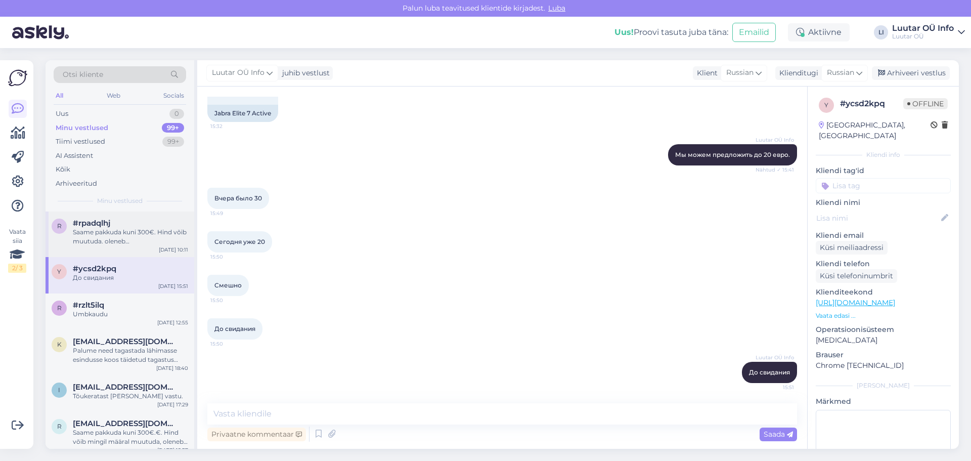
click at [101, 221] on span "#rpadqlhj" at bounding box center [91, 223] width 37 height 9
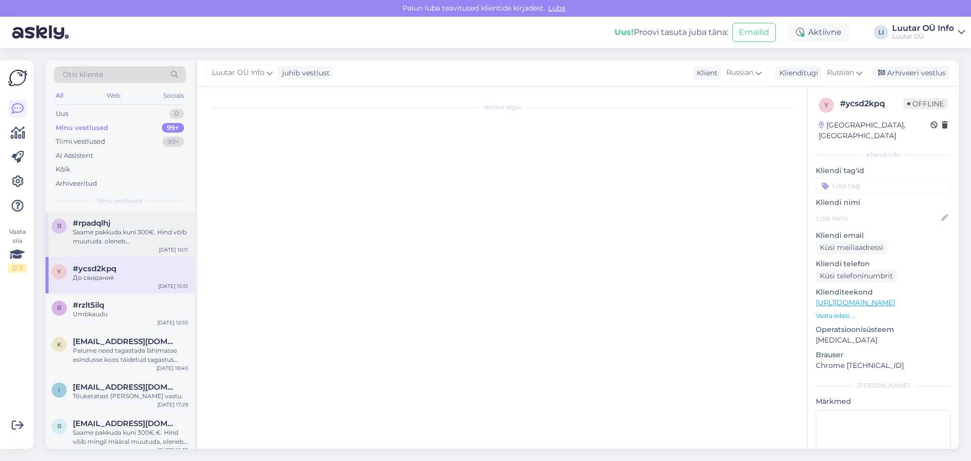
scroll to position [1655, 0]
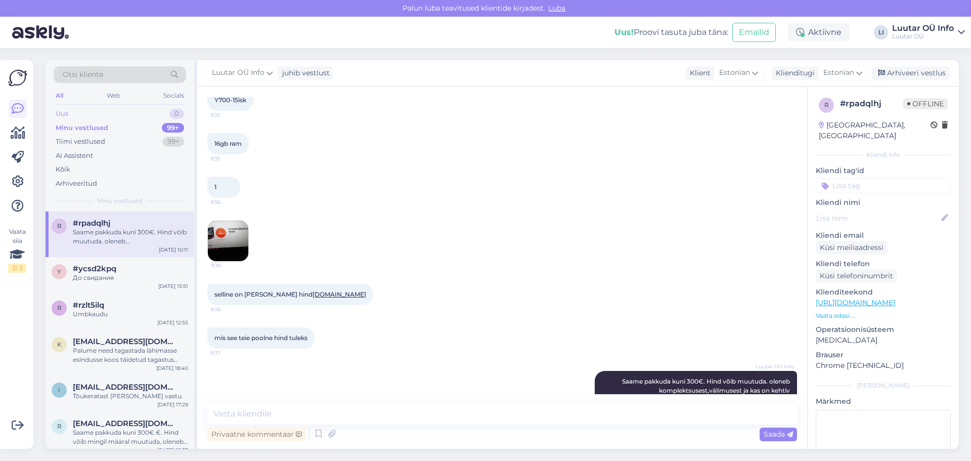
click at [96, 111] on div "Uus 0" at bounding box center [120, 114] width 133 height 14
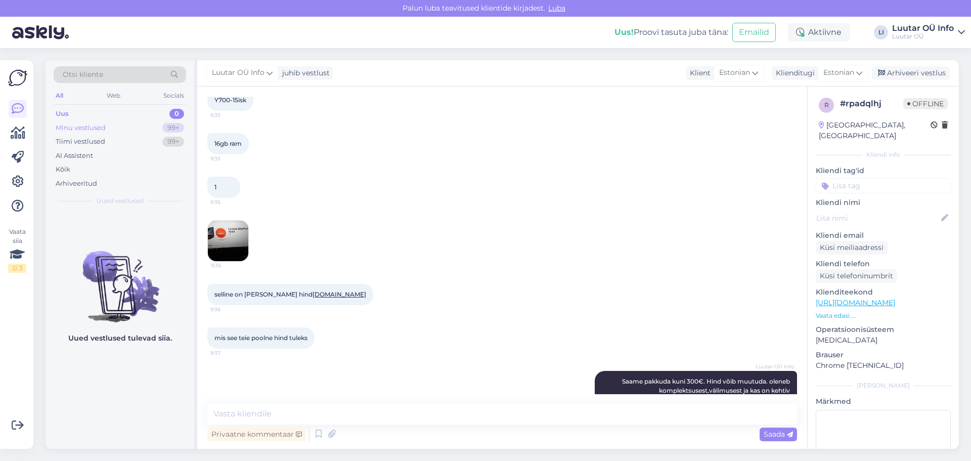
click at [105, 126] on div "Minu vestlused" at bounding box center [81, 128] width 50 height 10
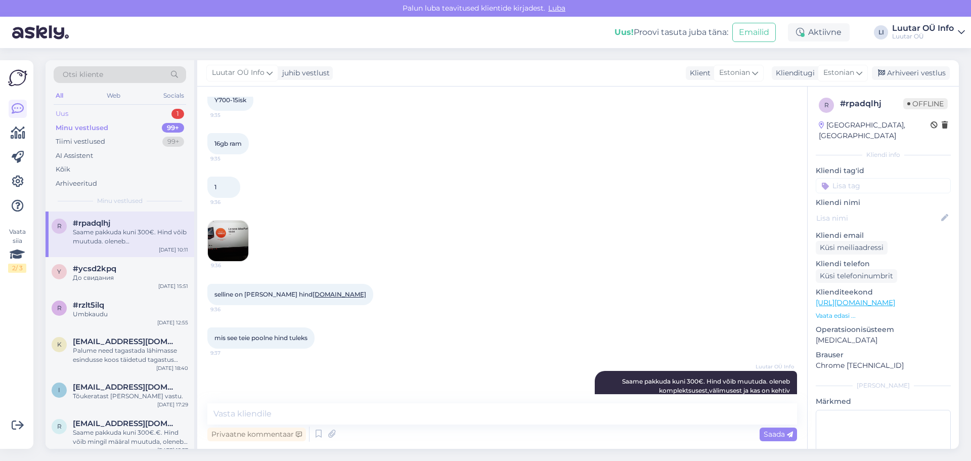
click at [95, 116] on div "Uus 1" at bounding box center [120, 114] width 133 height 14
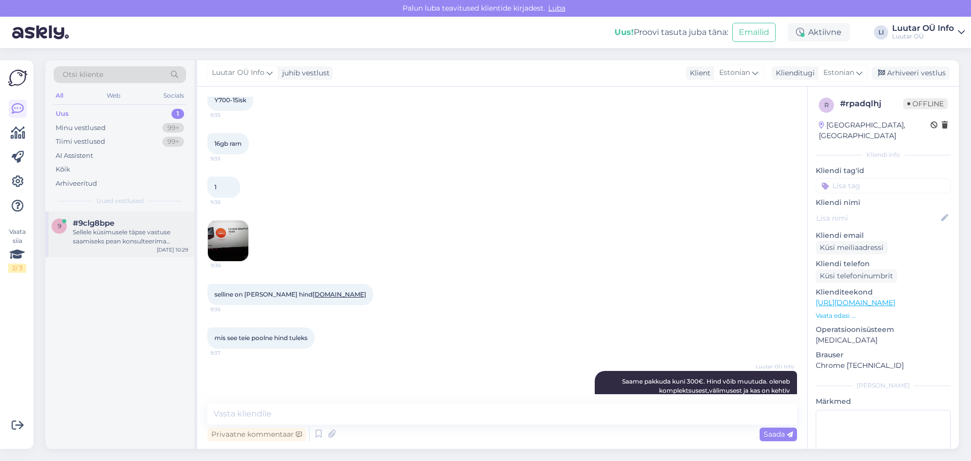
click at [119, 241] on div "Sellele küsimusele täpse vastuse saamiseks pean konsulteerima kolleegiga. Palun…" at bounding box center [130, 237] width 115 height 18
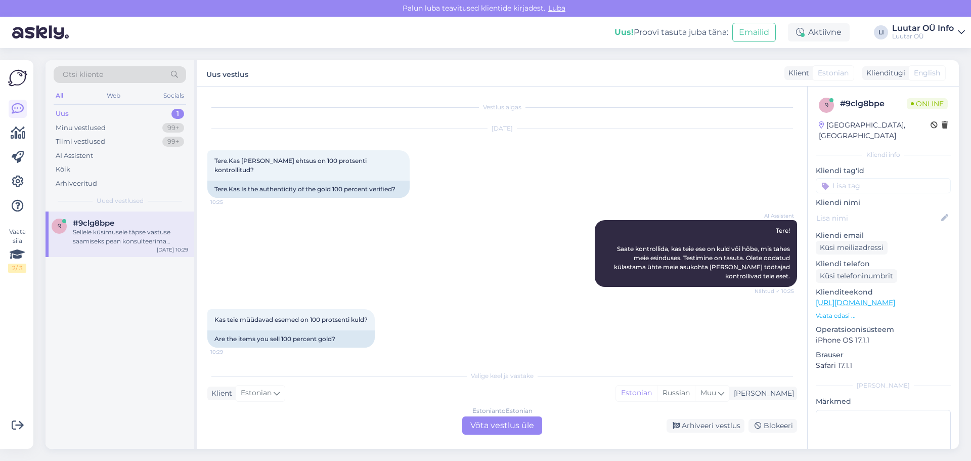
scroll to position [46, 0]
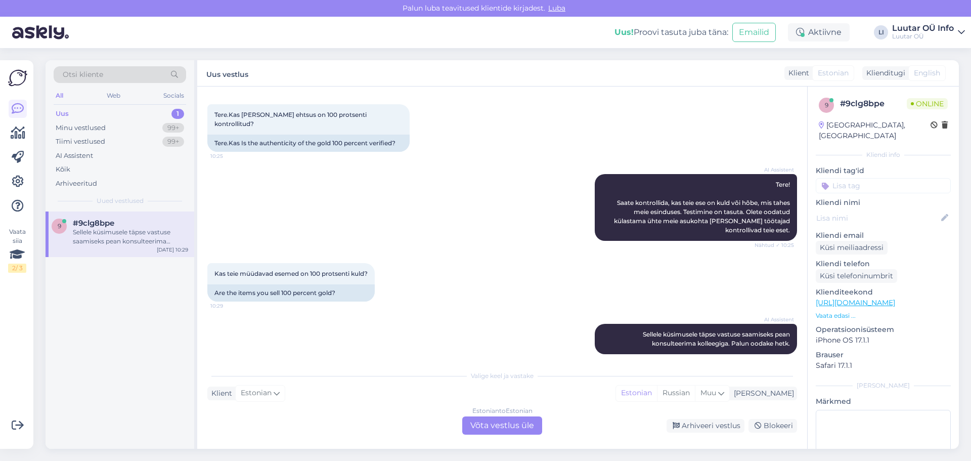
click at [513, 425] on div "Estonian to Estonian Võta vestlus üle" at bounding box center [502, 425] width 80 height 18
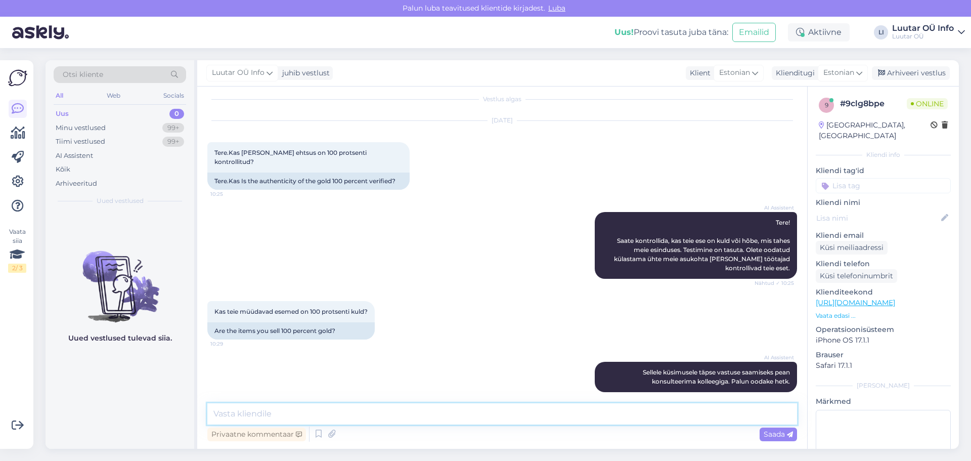
click at [498, 414] on textarea at bounding box center [502, 413] width 590 height 21
type textarea "Tere!"
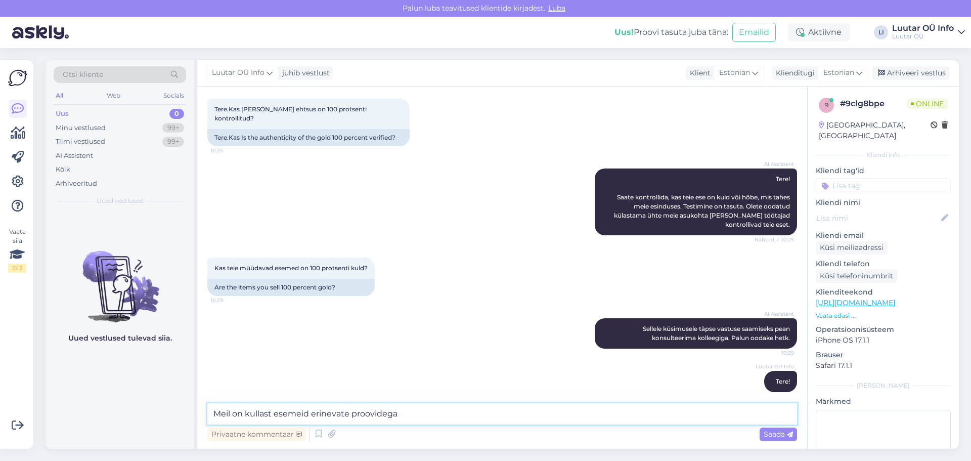
type textarea "Meil on kullast esemeid erinevate proovidega."
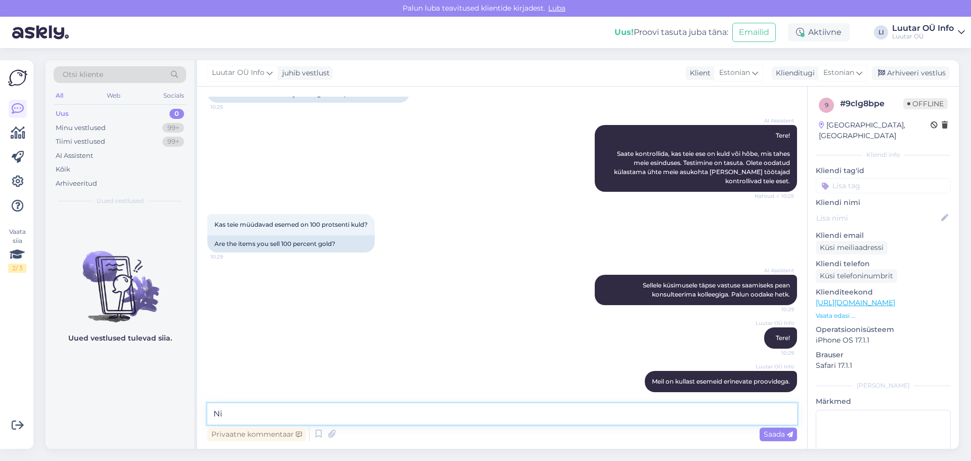
type textarea "N"
type textarea "E"
click at [449, 304] on div "AI Assistent Sellele küsimusele täpse vastuse saamiseks pean konsulteerima koll…" at bounding box center [502, 290] width 590 height 53
click at [432, 316] on div "Luutar OÜ Info Tere! 10:29" at bounding box center [502, 338] width 590 height 44
click at [508, 269] on div "AI Assistent Sellele küsimusele täpse vastuse saamiseks pean konsulteerima koll…" at bounding box center [502, 290] width 590 height 53
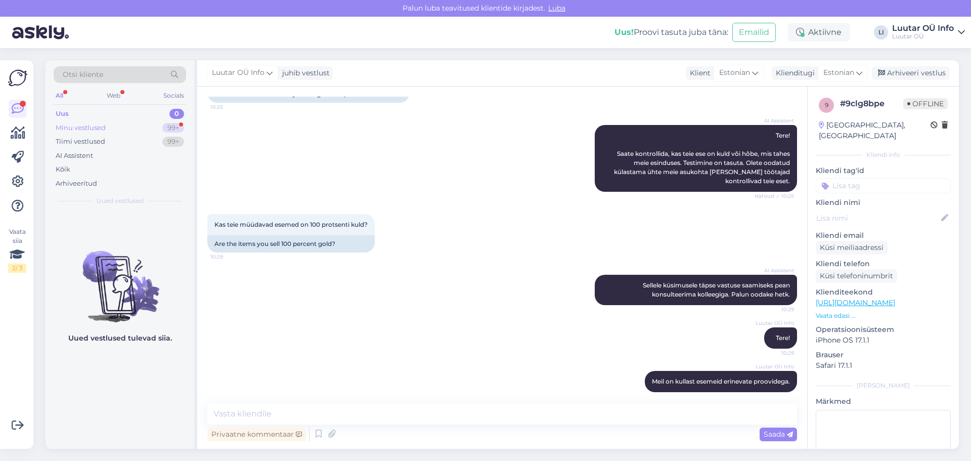
click at [141, 133] on div "Minu vestlused 99+" at bounding box center [120, 128] width 133 height 14
